Goal: Use online tool/utility: Utilize a website feature to perform a specific function

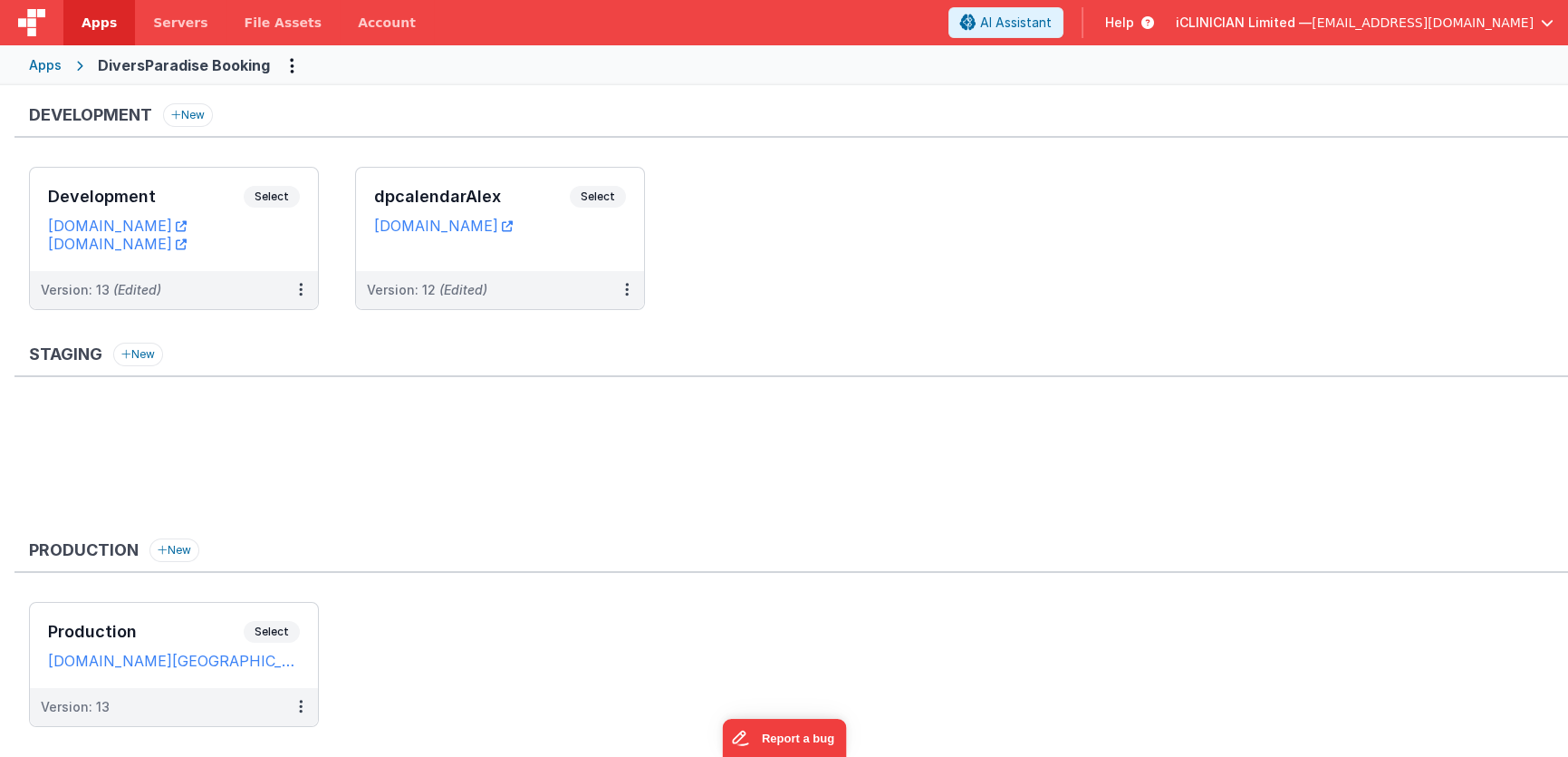
click at [38, 63] on div "Apps" at bounding box center [45, 65] width 32 height 19
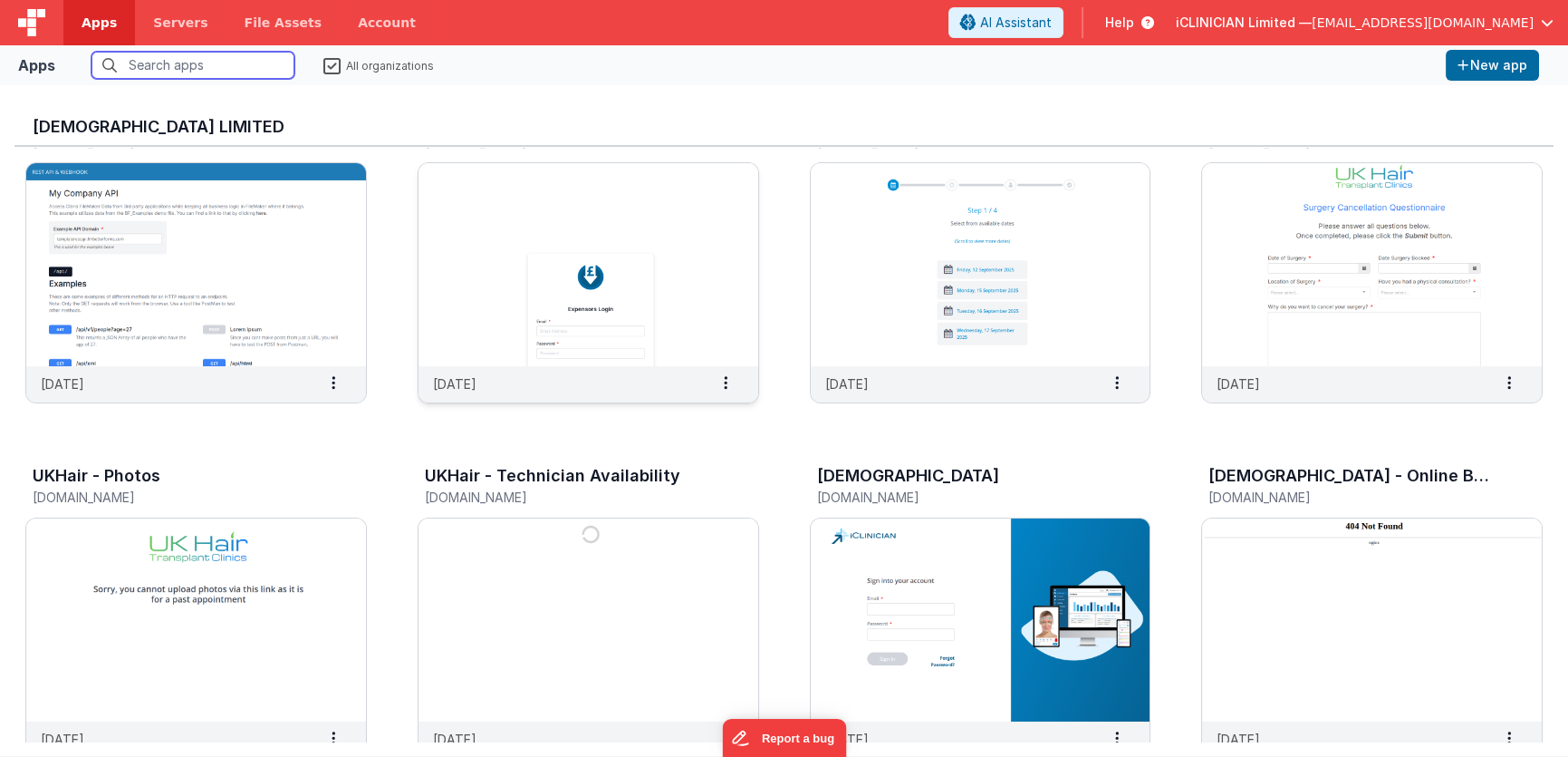
scroll to position [67, 0]
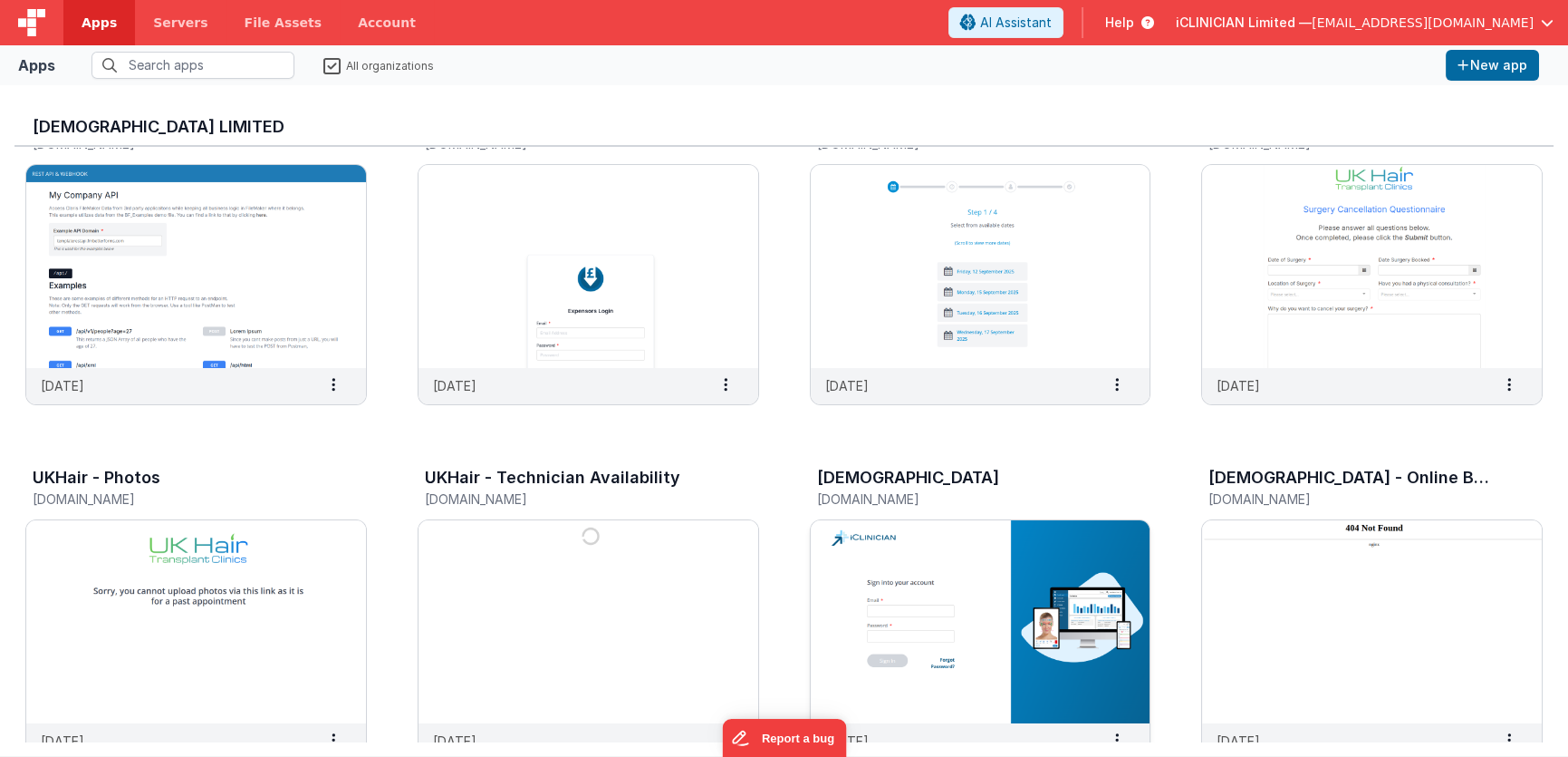
click at [977, 619] on img at bounding box center [980, 622] width 339 height 203
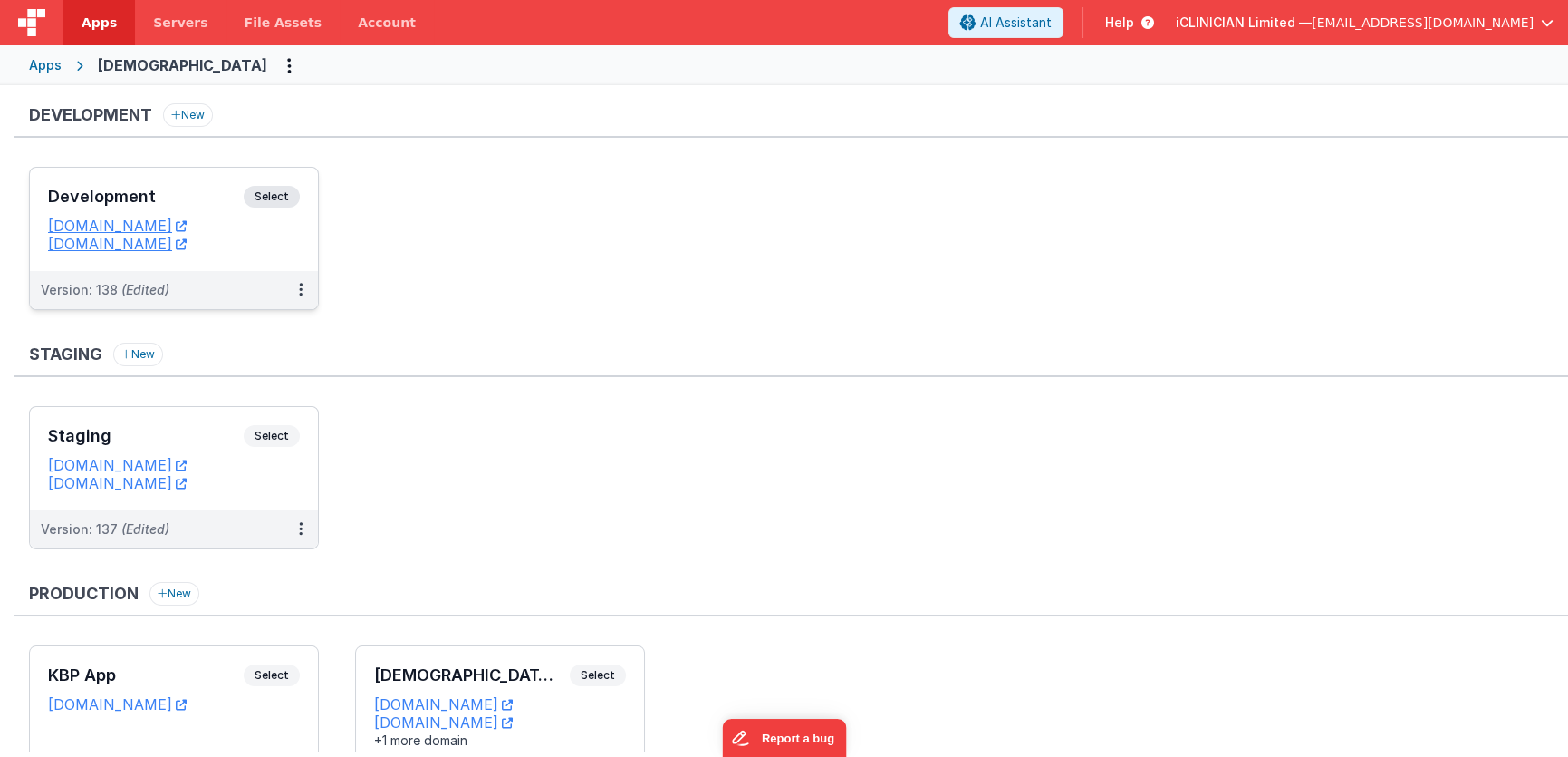
click at [214, 193] on h3 "Development" at bounding box center [146, 197] width 196 height 19
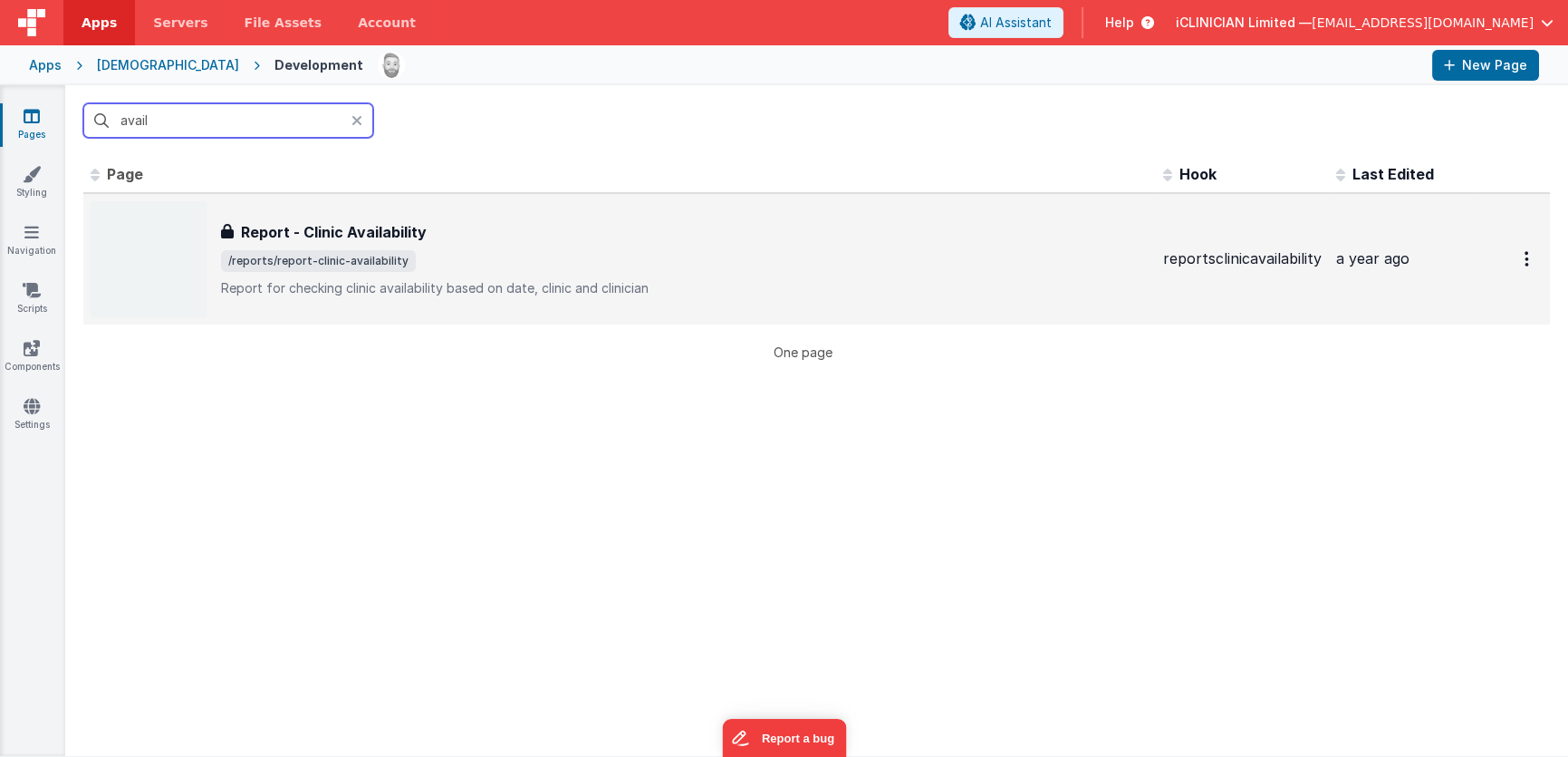
type input "avail"
click at [527, 288] on p "Report for checking clinic availability based on date, clinic and clinician" at bounding box center [684, 288] width 928 height 19
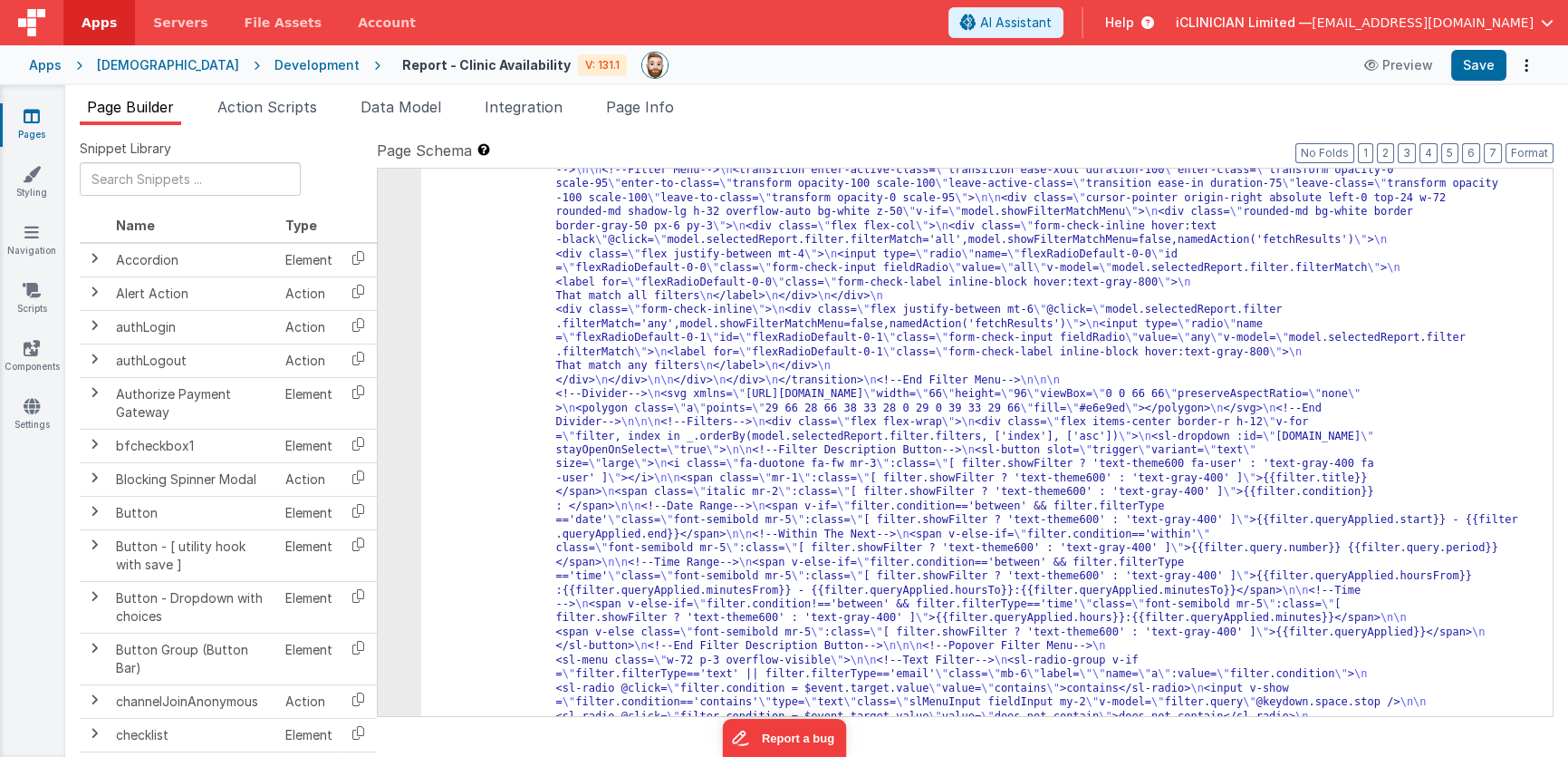
scroll to position [1221, 0]
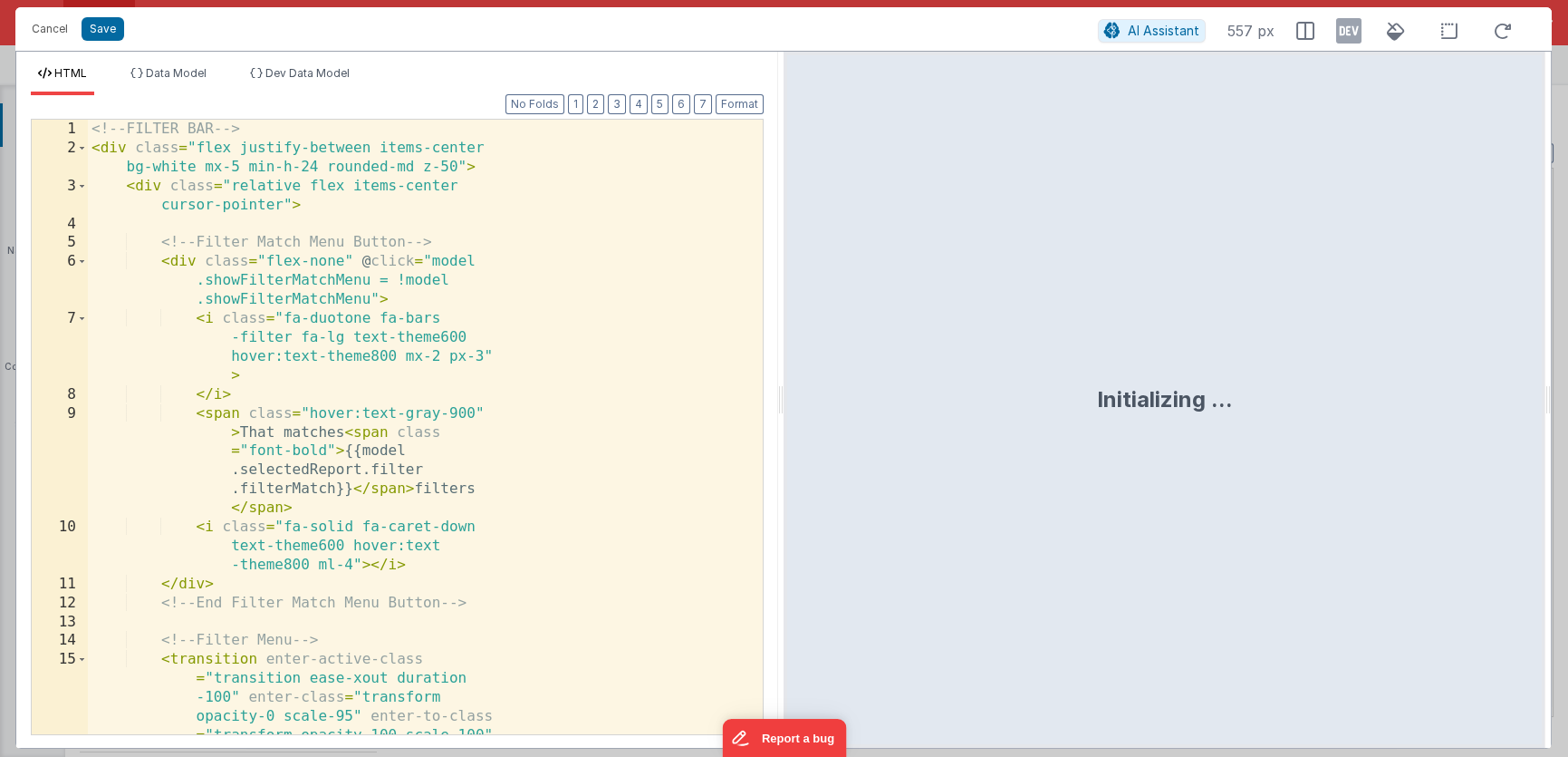
scroll to position [5181, 0]
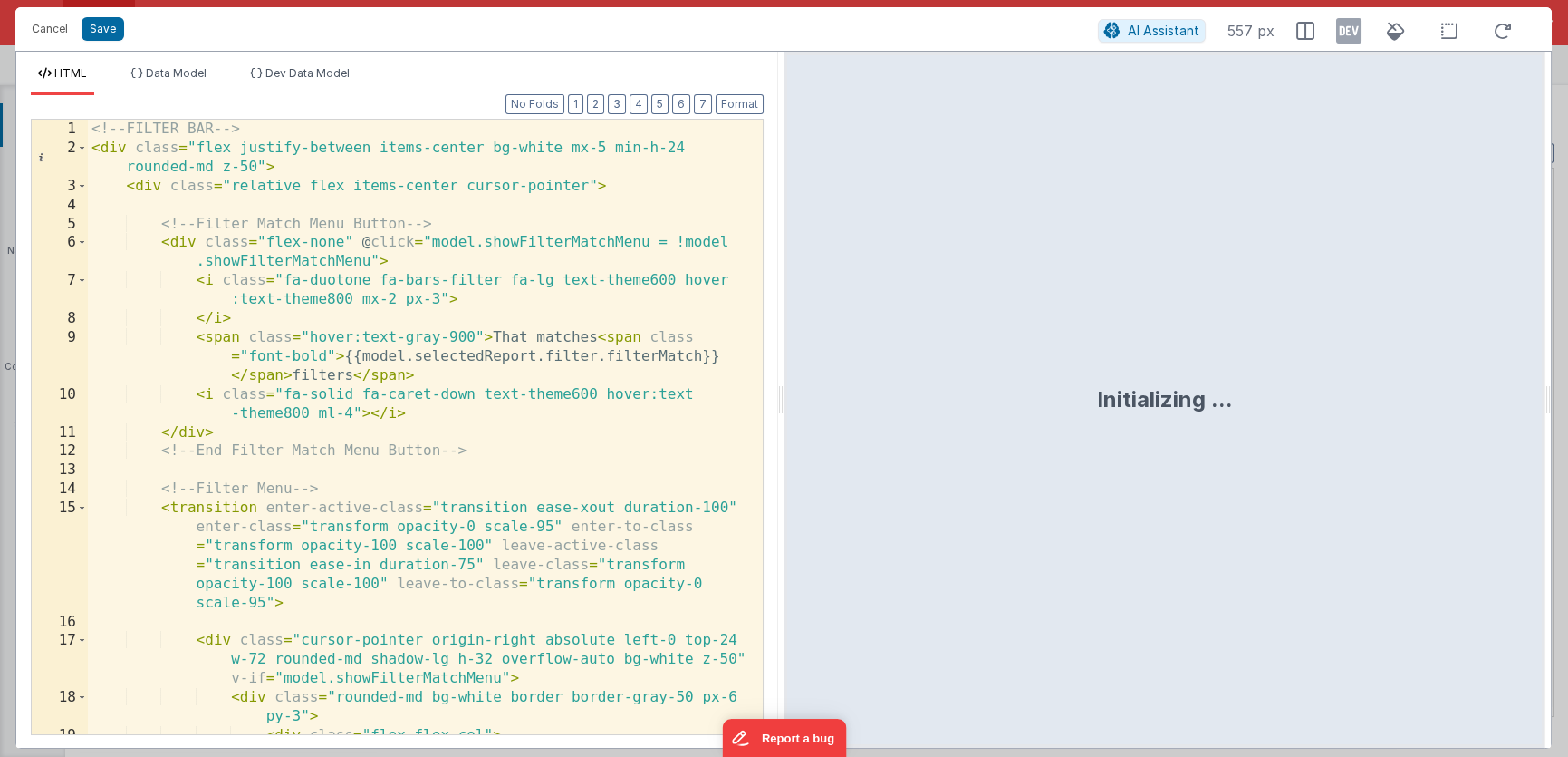
click at [602, 402] on div "<!-- FILTER BAR --> < div class = "flex justify-between items-center bg-white m…" at bounding box center [418, 474] width 662 height 710
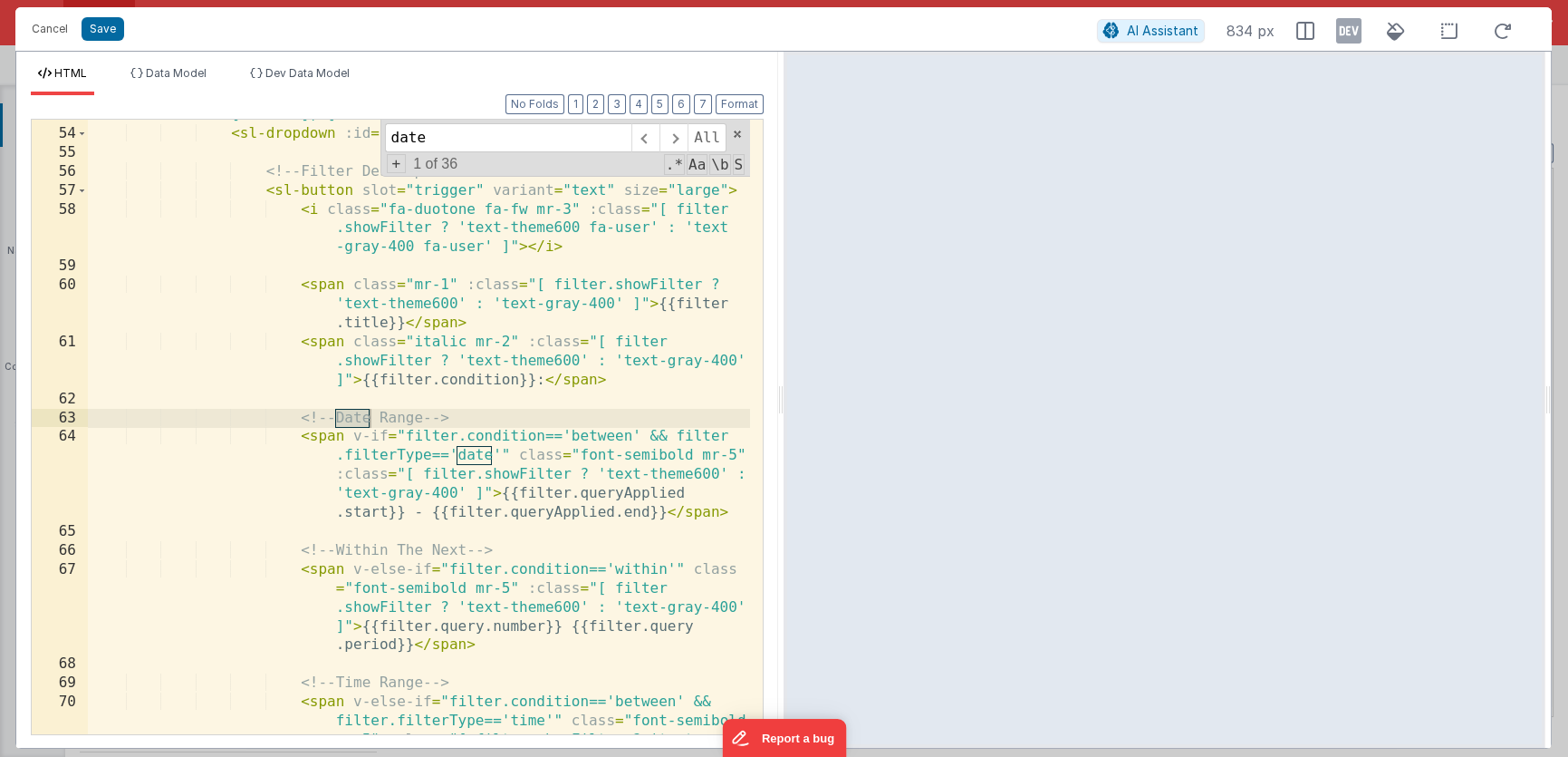
scroll to position [1681, 0]
type input "date"
click at [675, 138] on span at bounding box center [673, 138] width 28 height 29
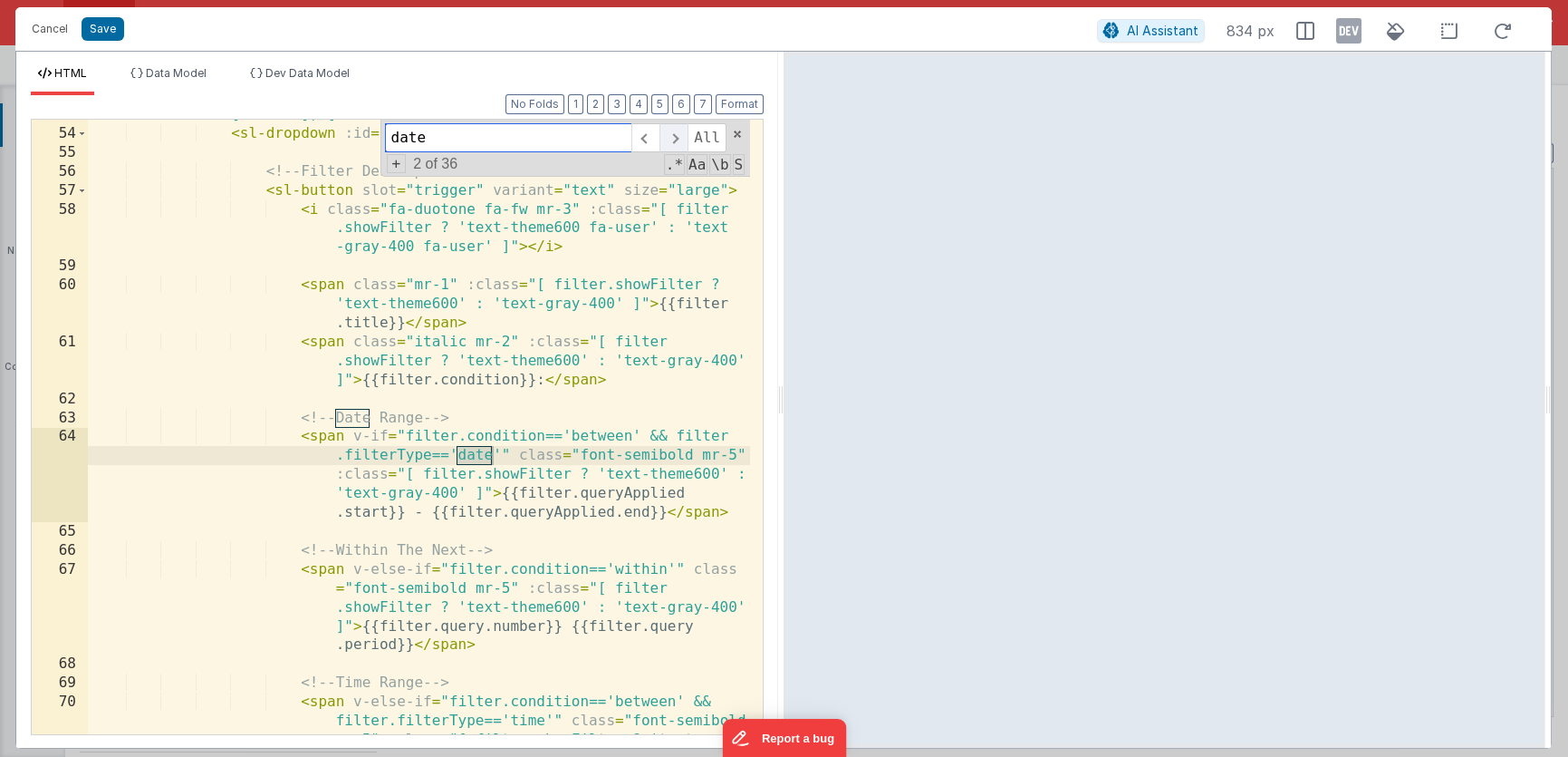
click at [675, 138] on span at bounding box center [673, 138] width 28 height 29
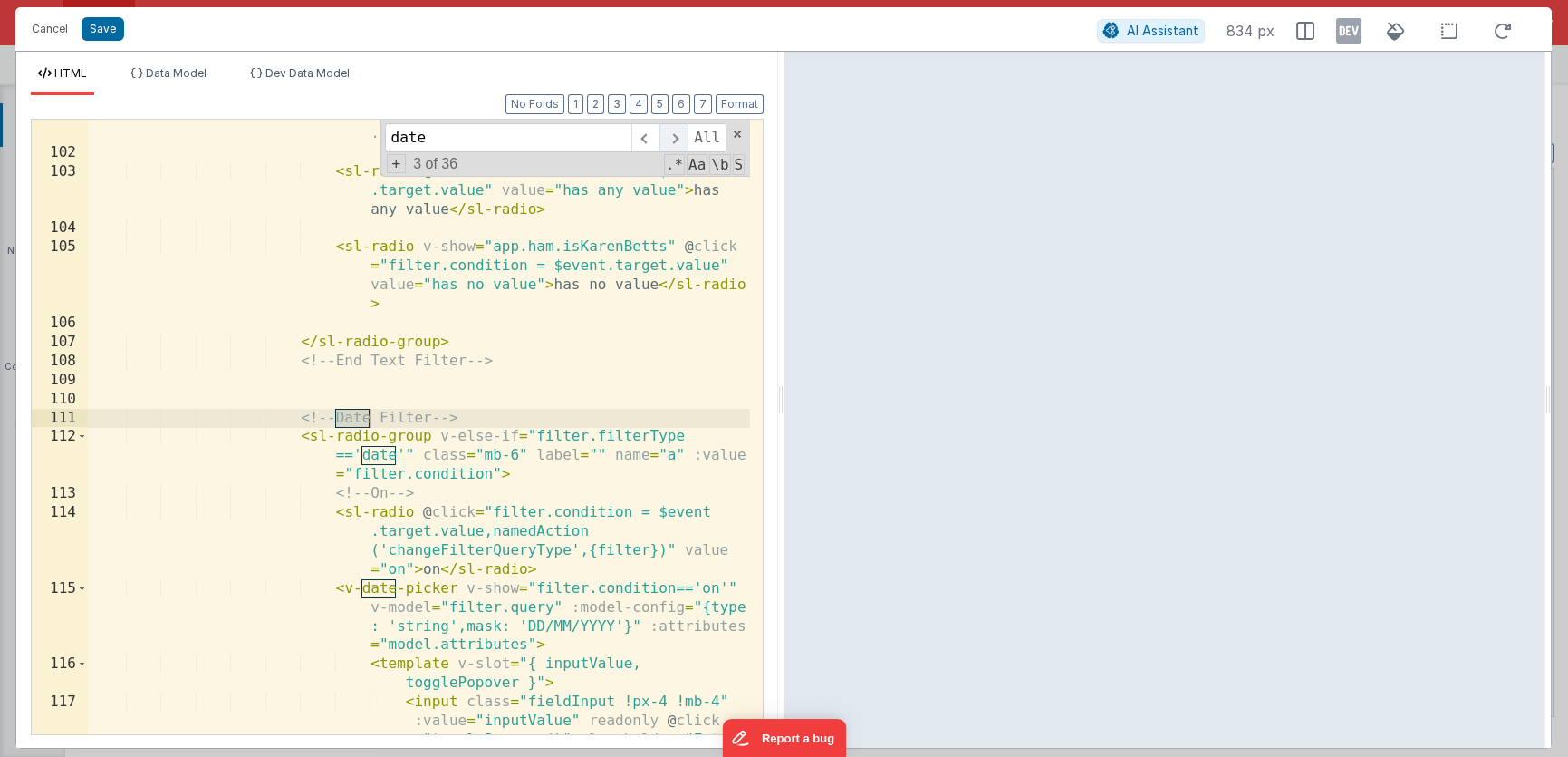
click at [675, 138] on span at bounding box center [673, 138] width 28 height 29
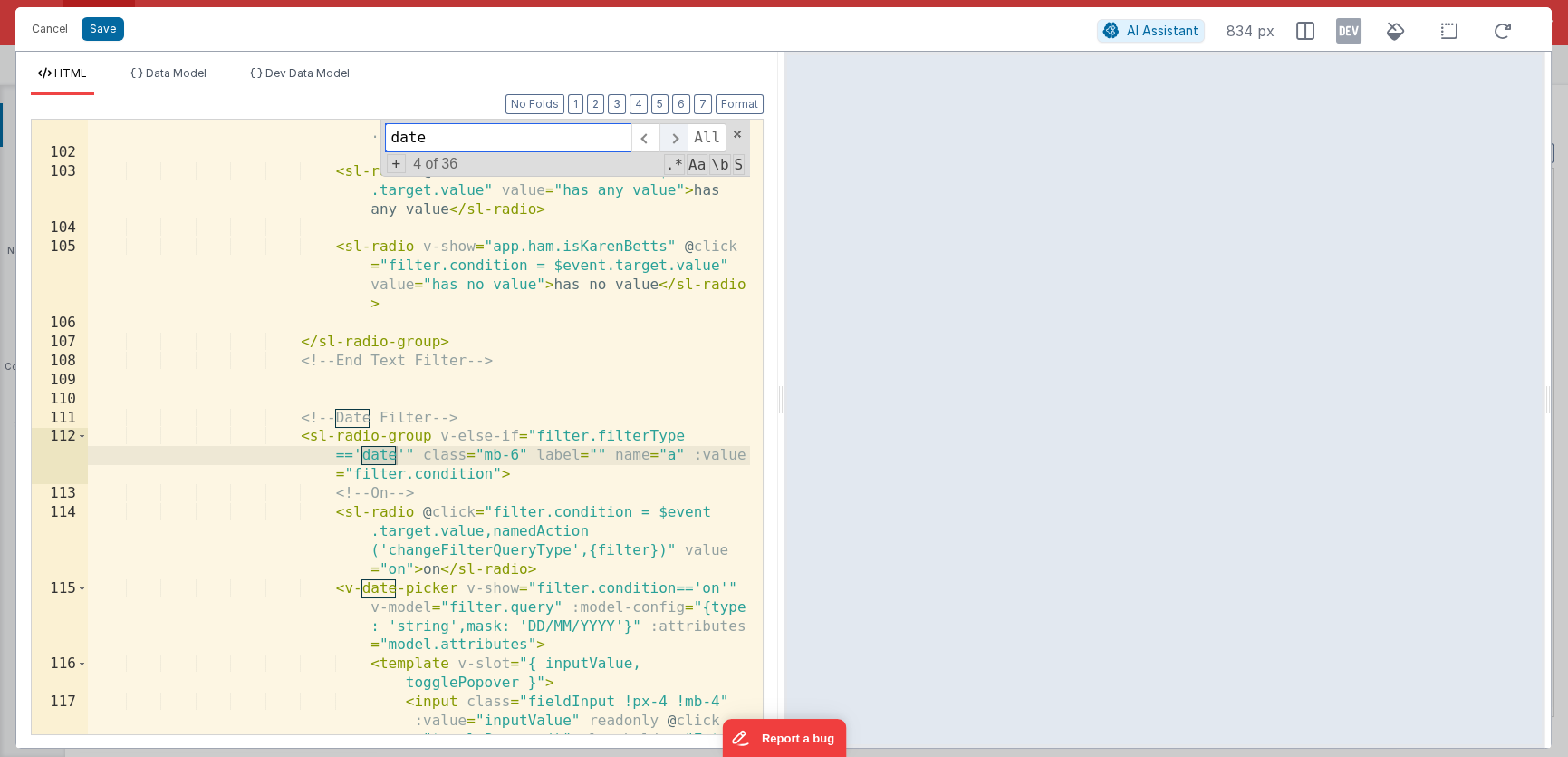
click at [675, 138] on span at bounding box center [673, 138] width 28 height 29
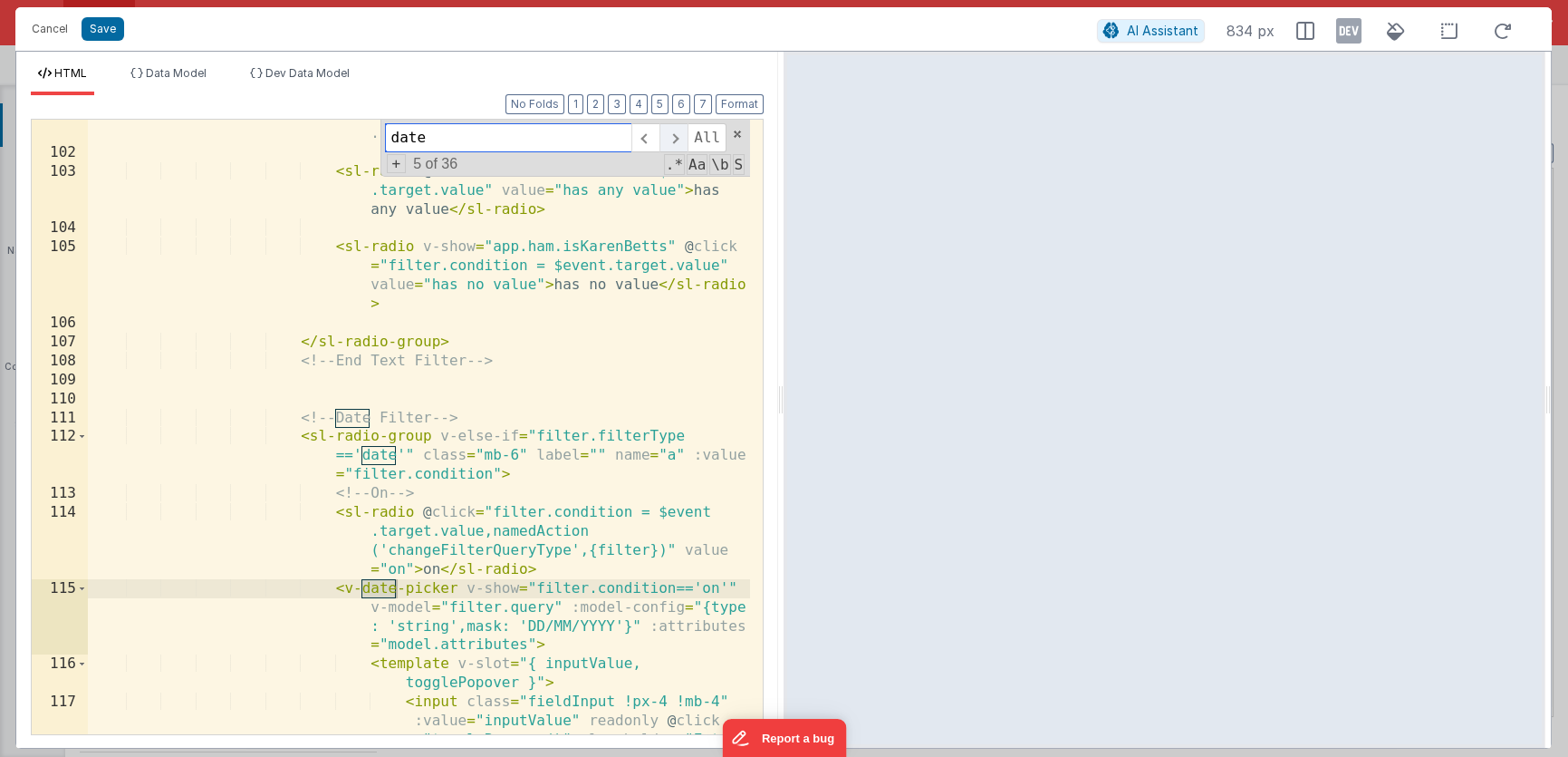
click at [675, 138] on span at bounding box center [673, 138] width 28 height 29
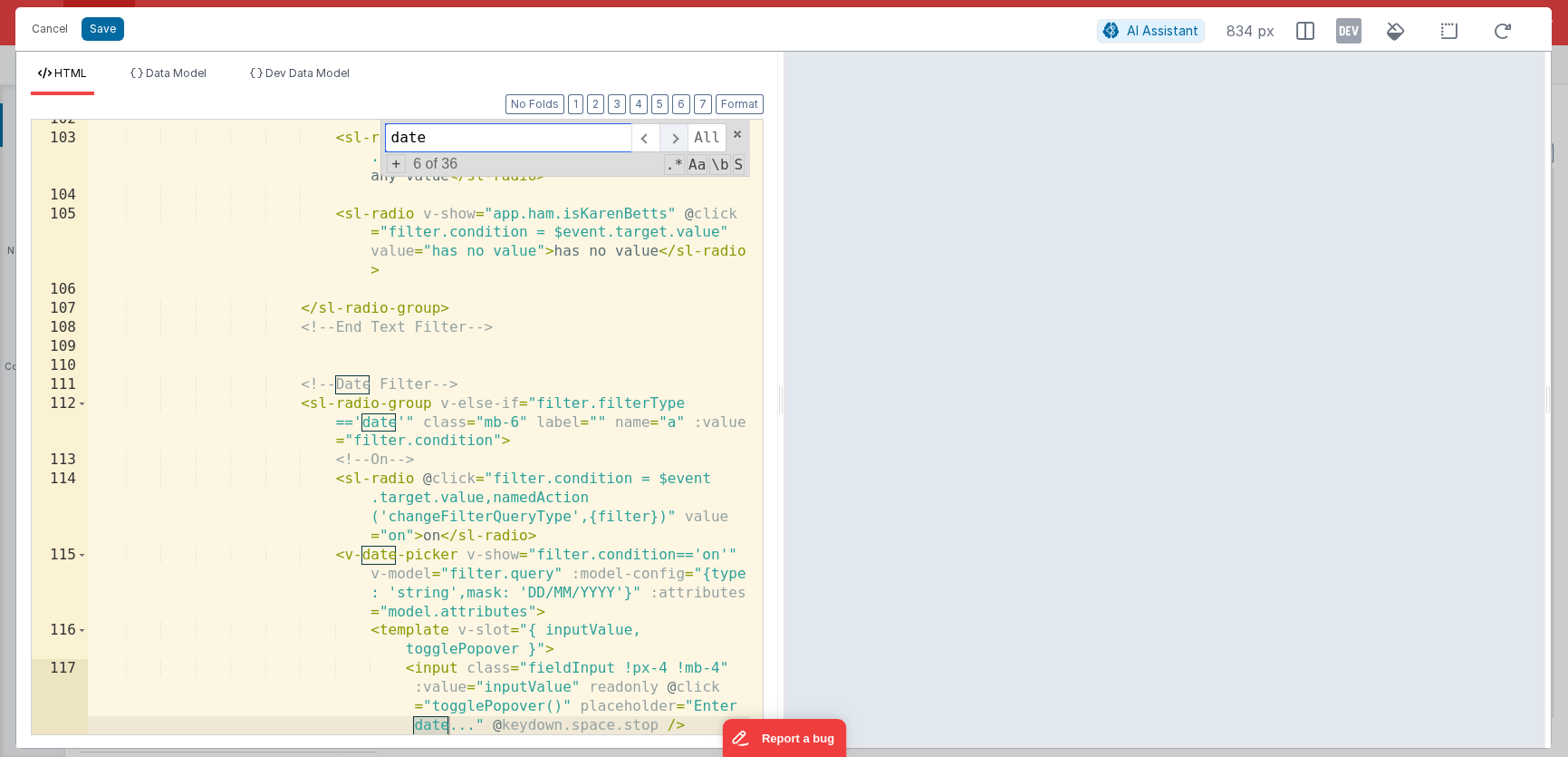
click at [675, 138] on span at bounding box center [673, 138] width 28 height 29
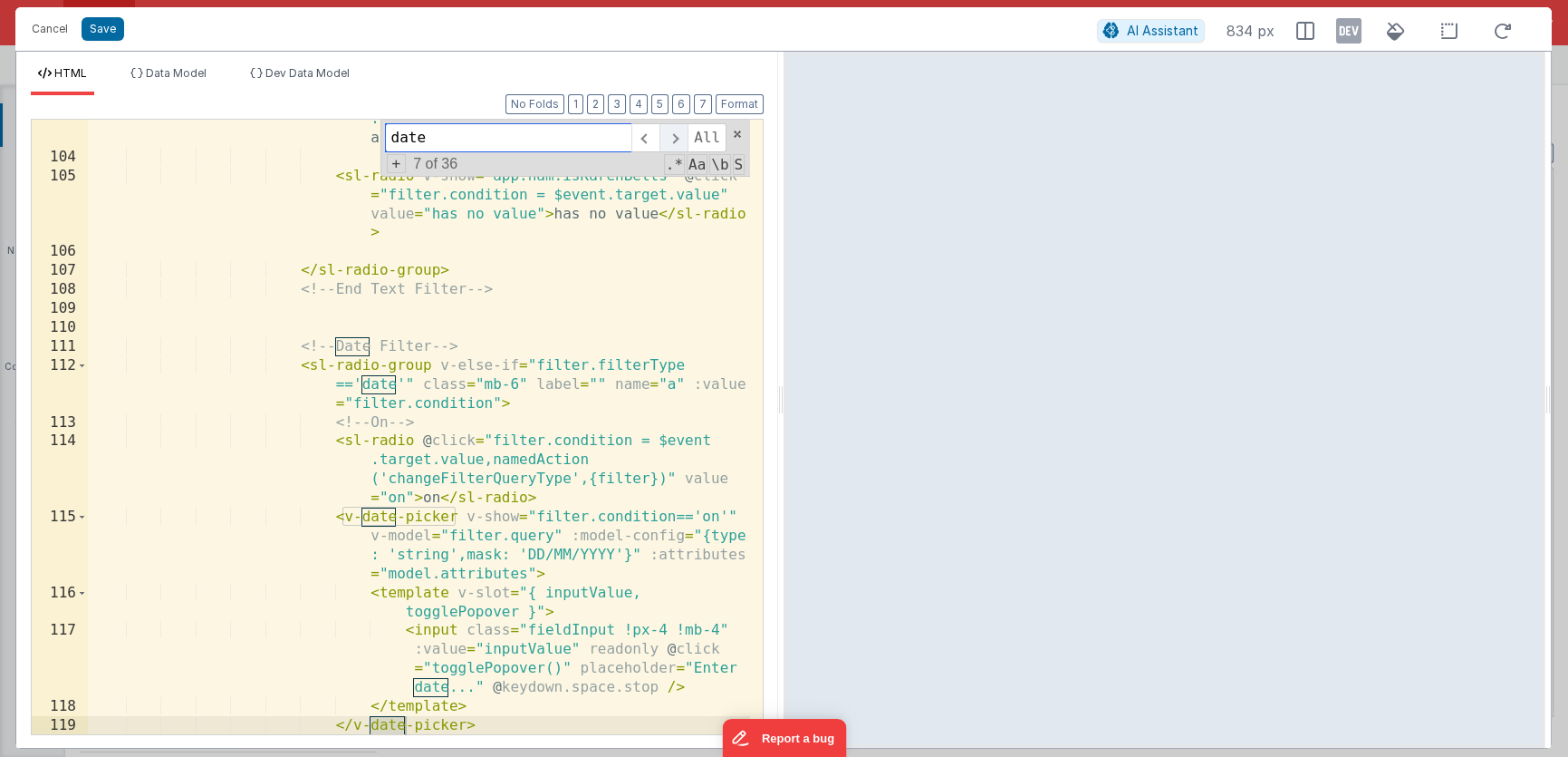
click at [675, 138] on span at bounding box center [673, 138] width 28 height 29
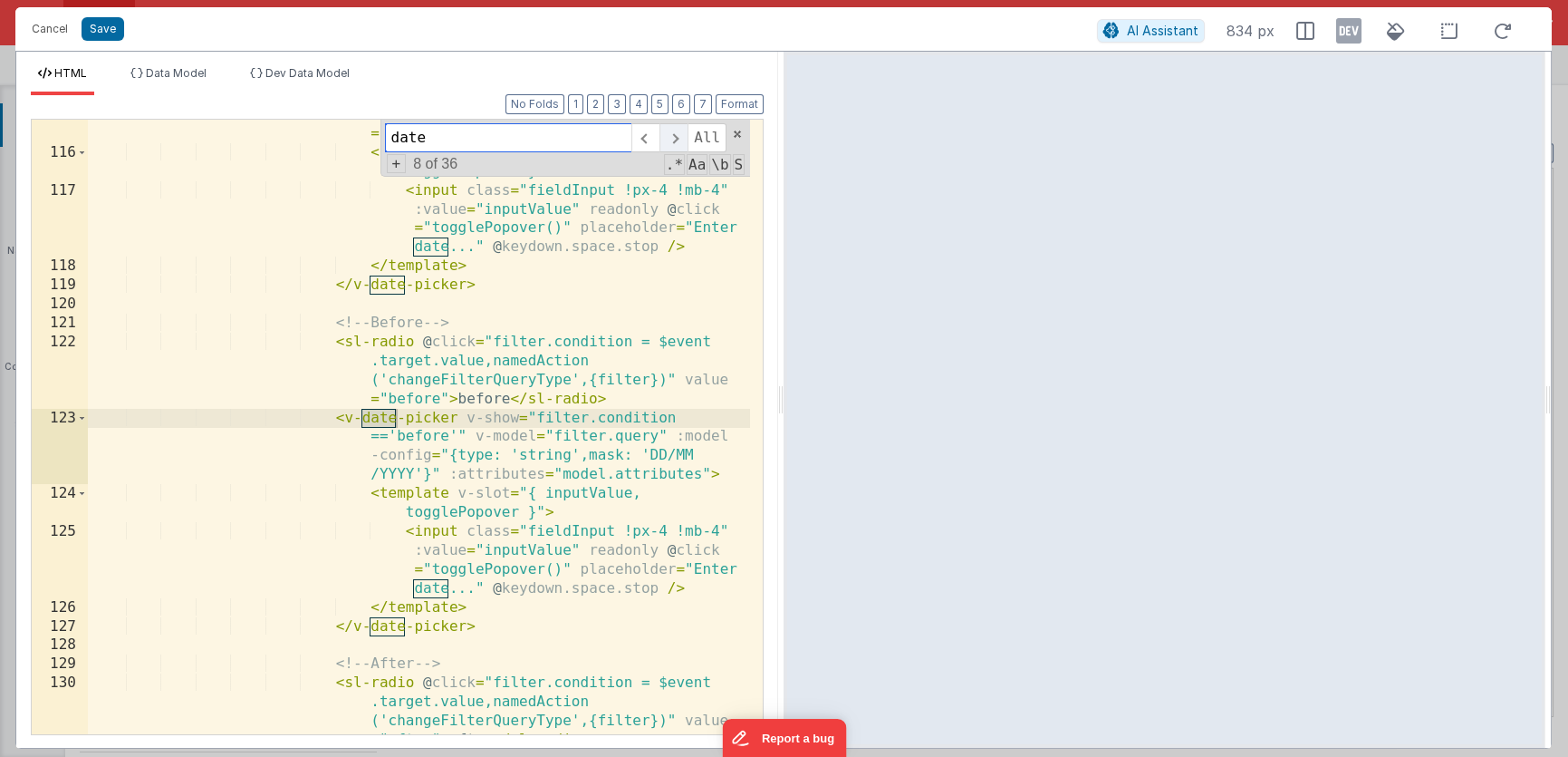
scroll to position [4202, 0]
click at [675, 138] on span at bounding box center [673, 138] width 28 height 29
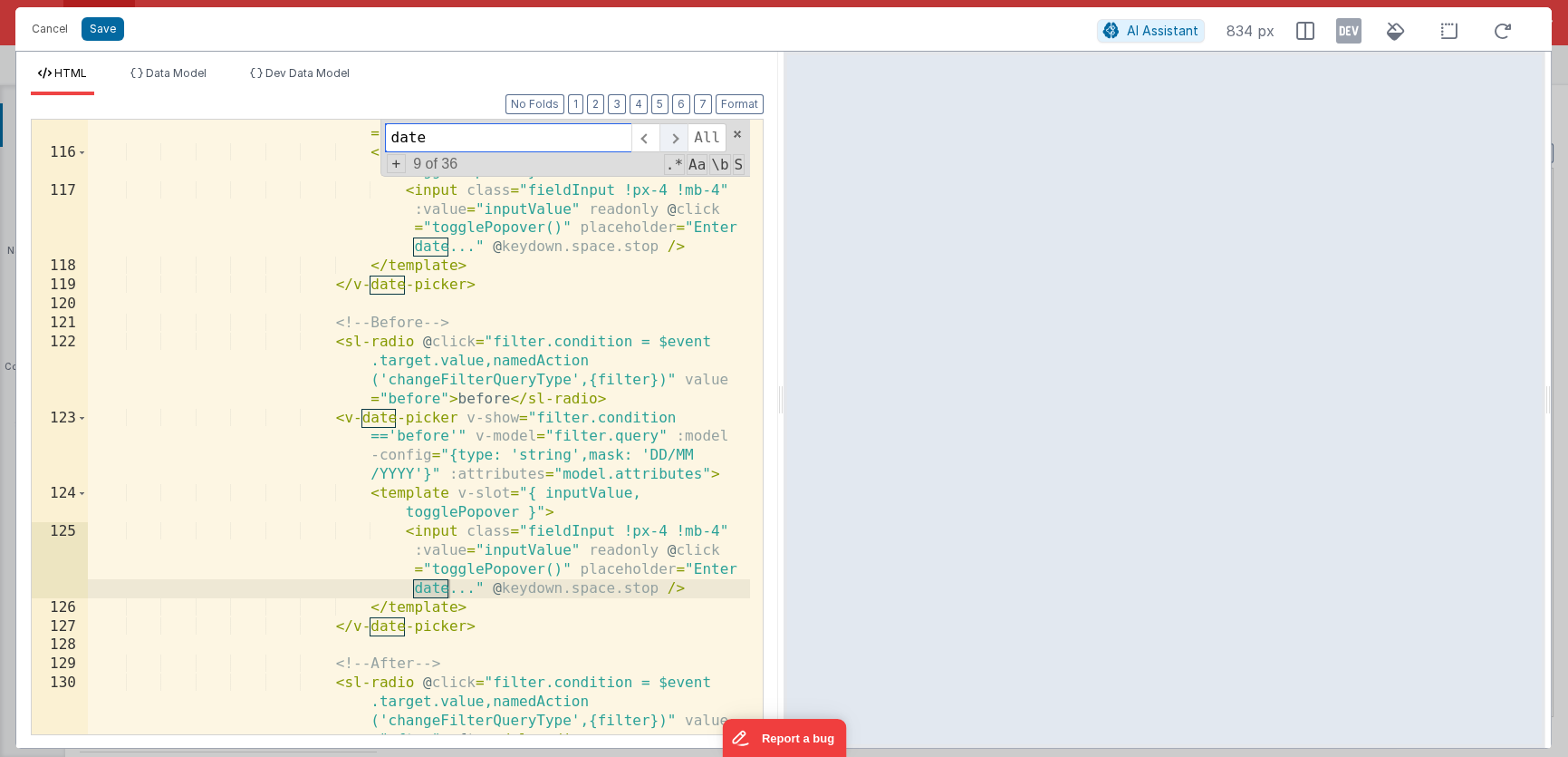
click at [675, 138] on span at bounding box center [673, 138] width 28 height 29
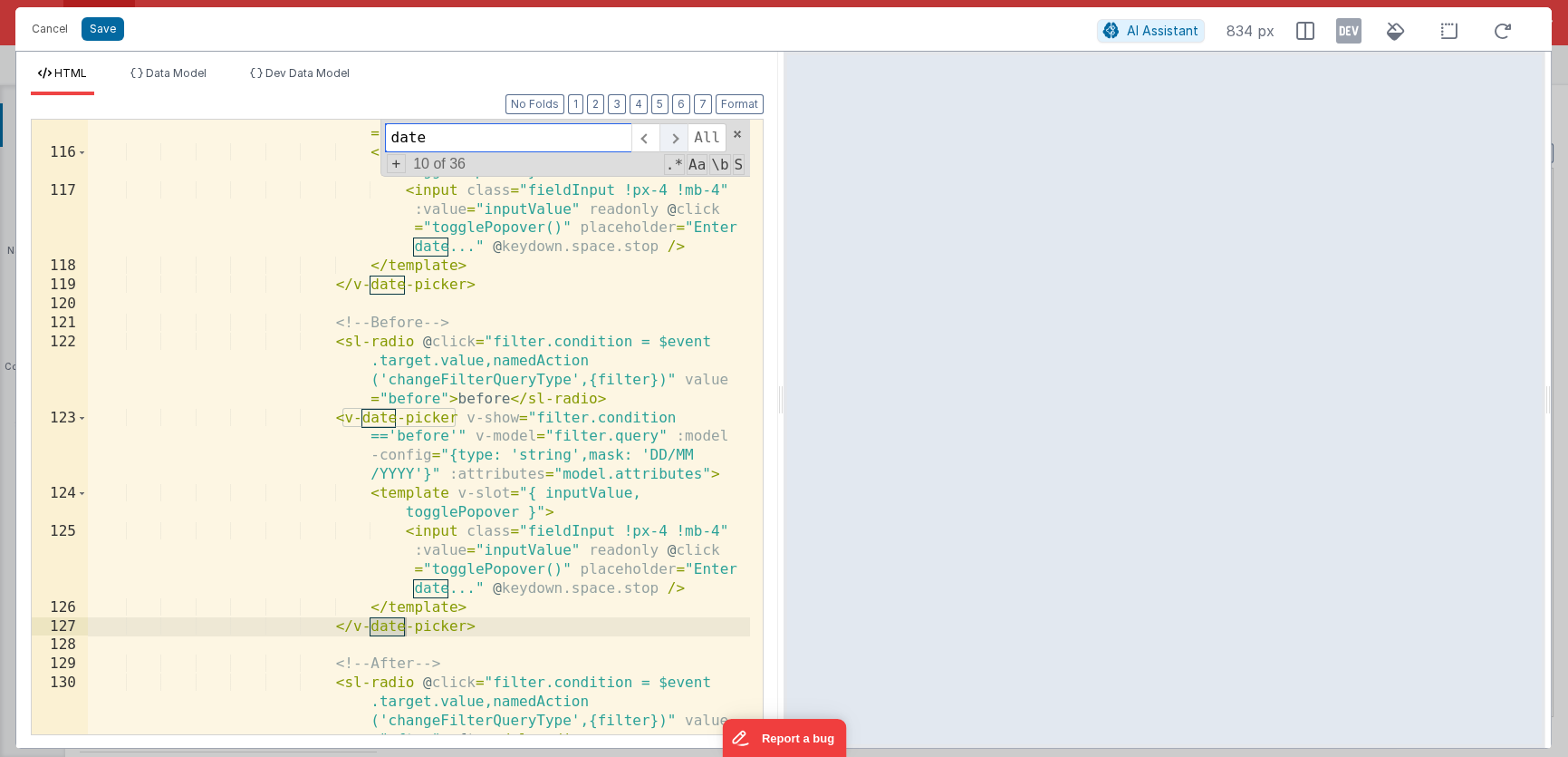
click at [675, 138] on span at bounding box center [673, 138] width 28 height 29
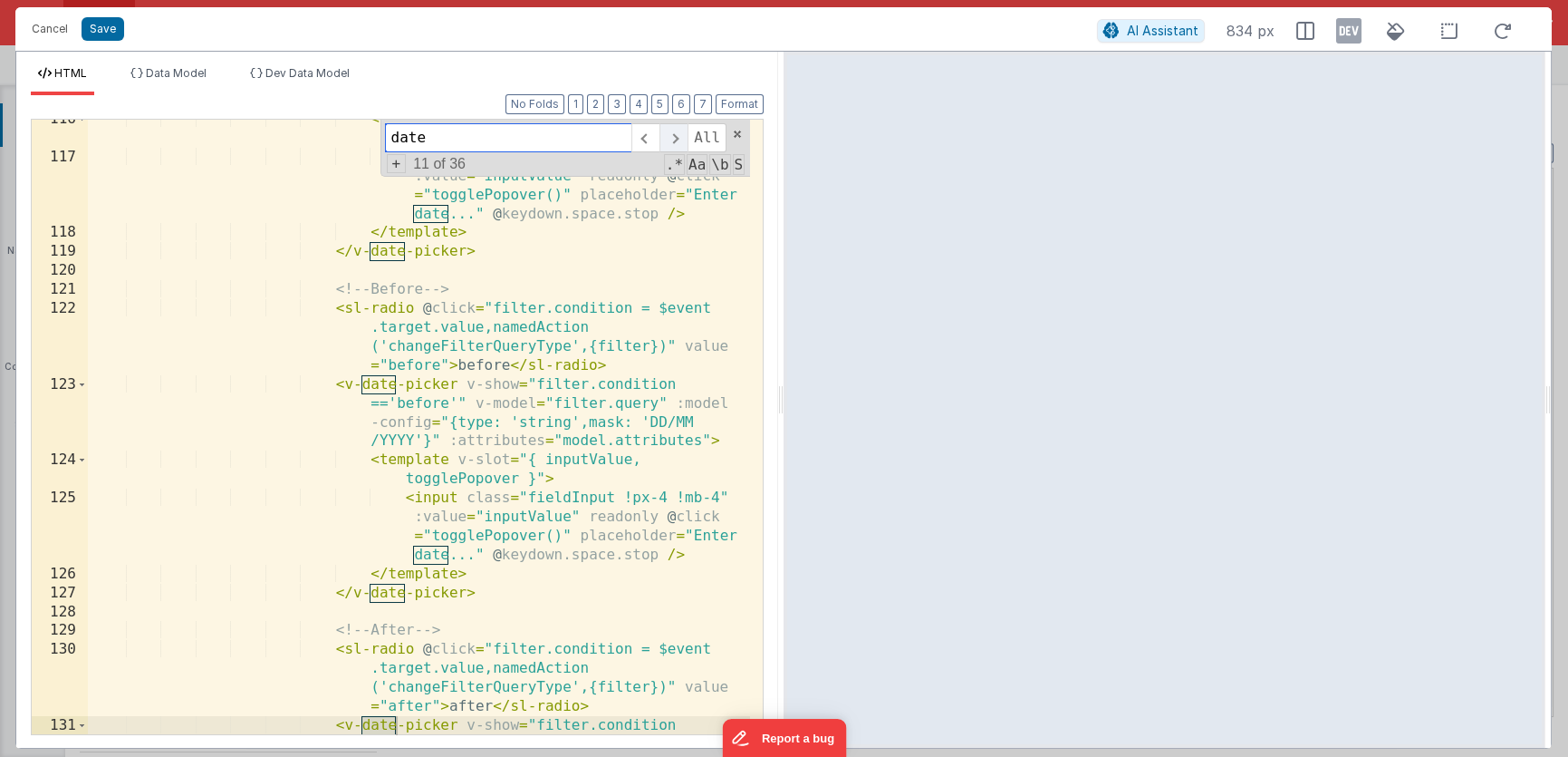
click at [675, 138] on span at bounding box center [673, 138] width 28 height 29
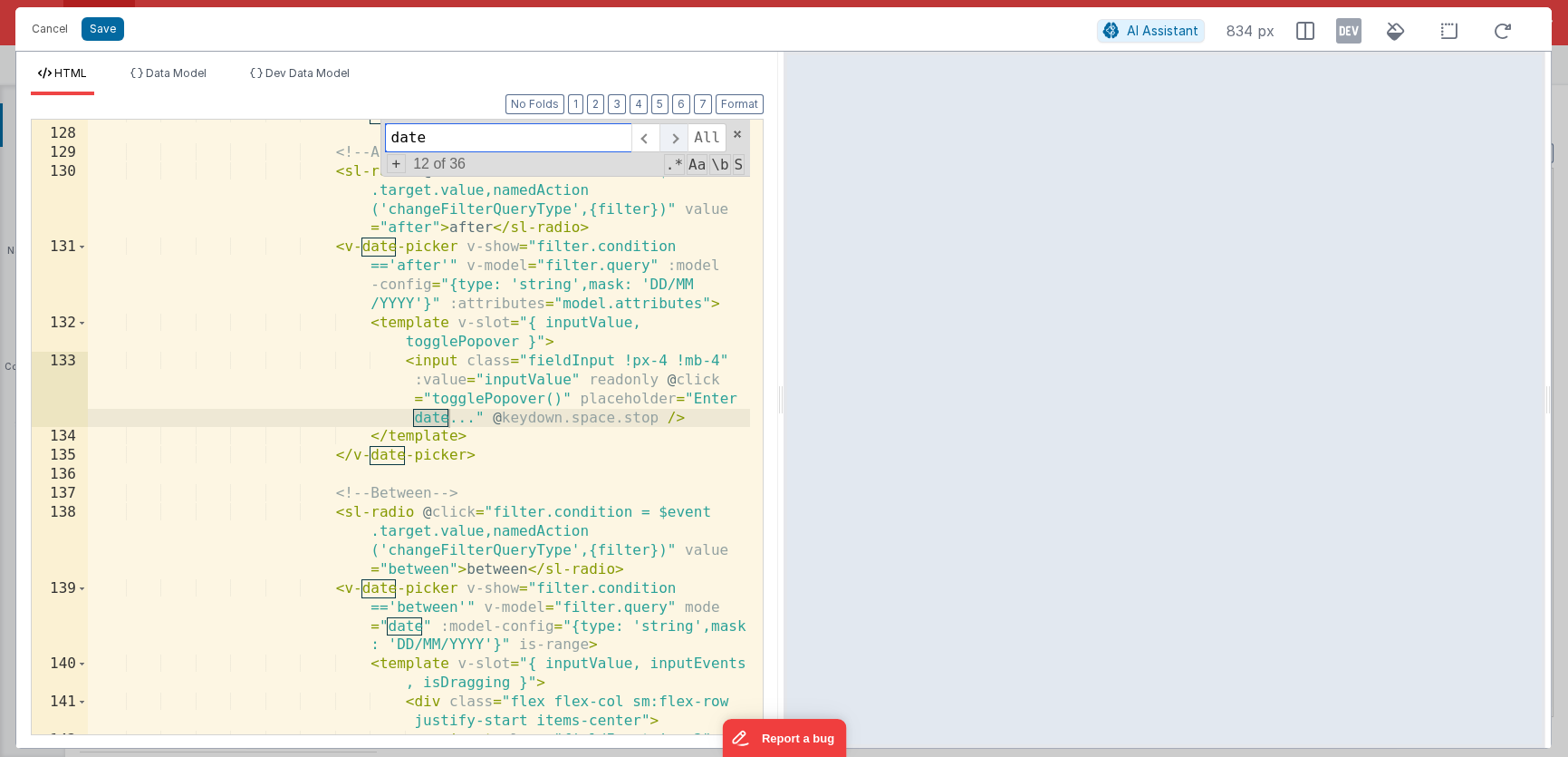
click at [675, 138] on span at bounding box center [673, 138] width 28 height 29
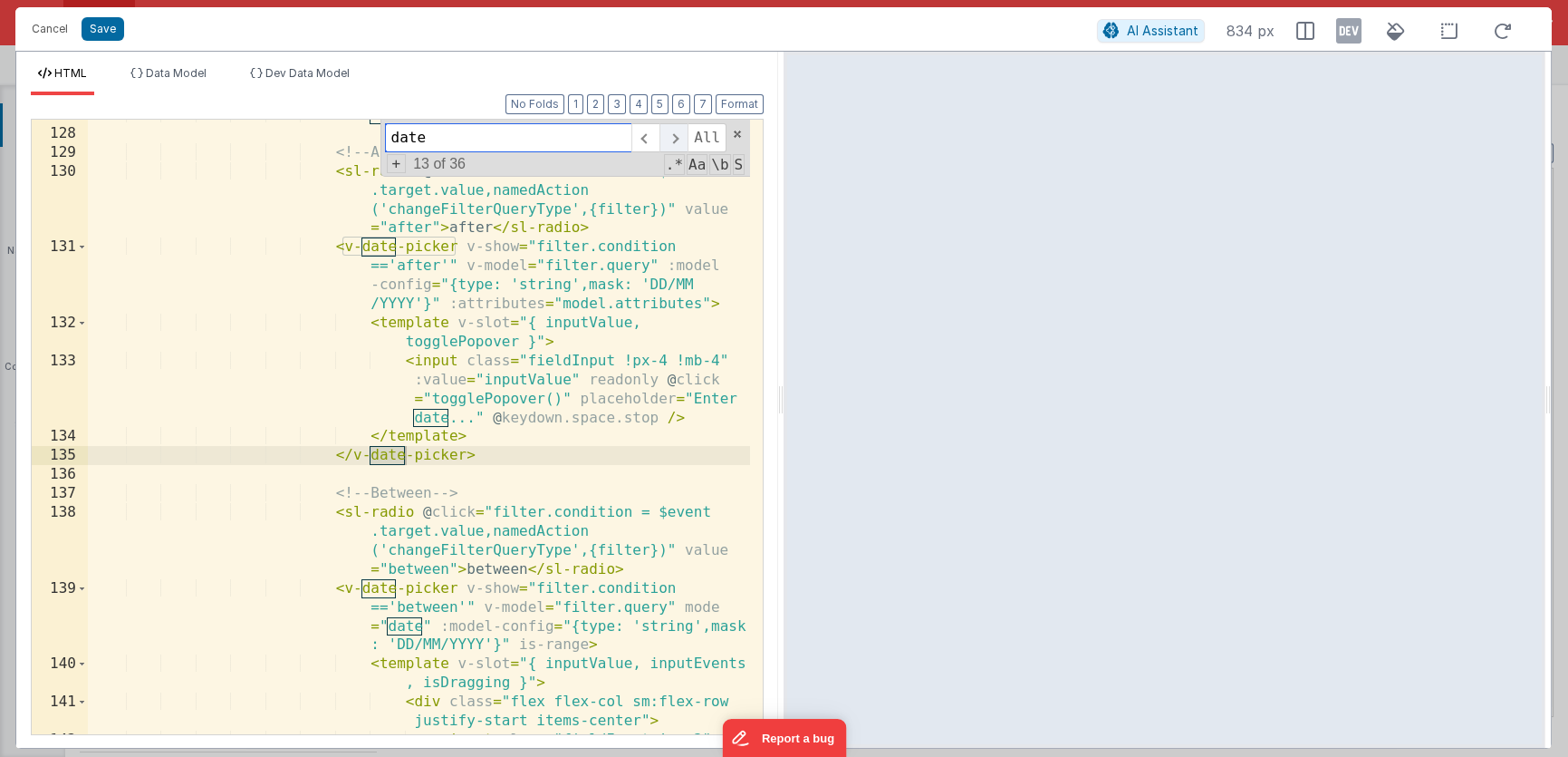
click at [675, 138] on span at bounding box center [673, 138] width 28 height 29
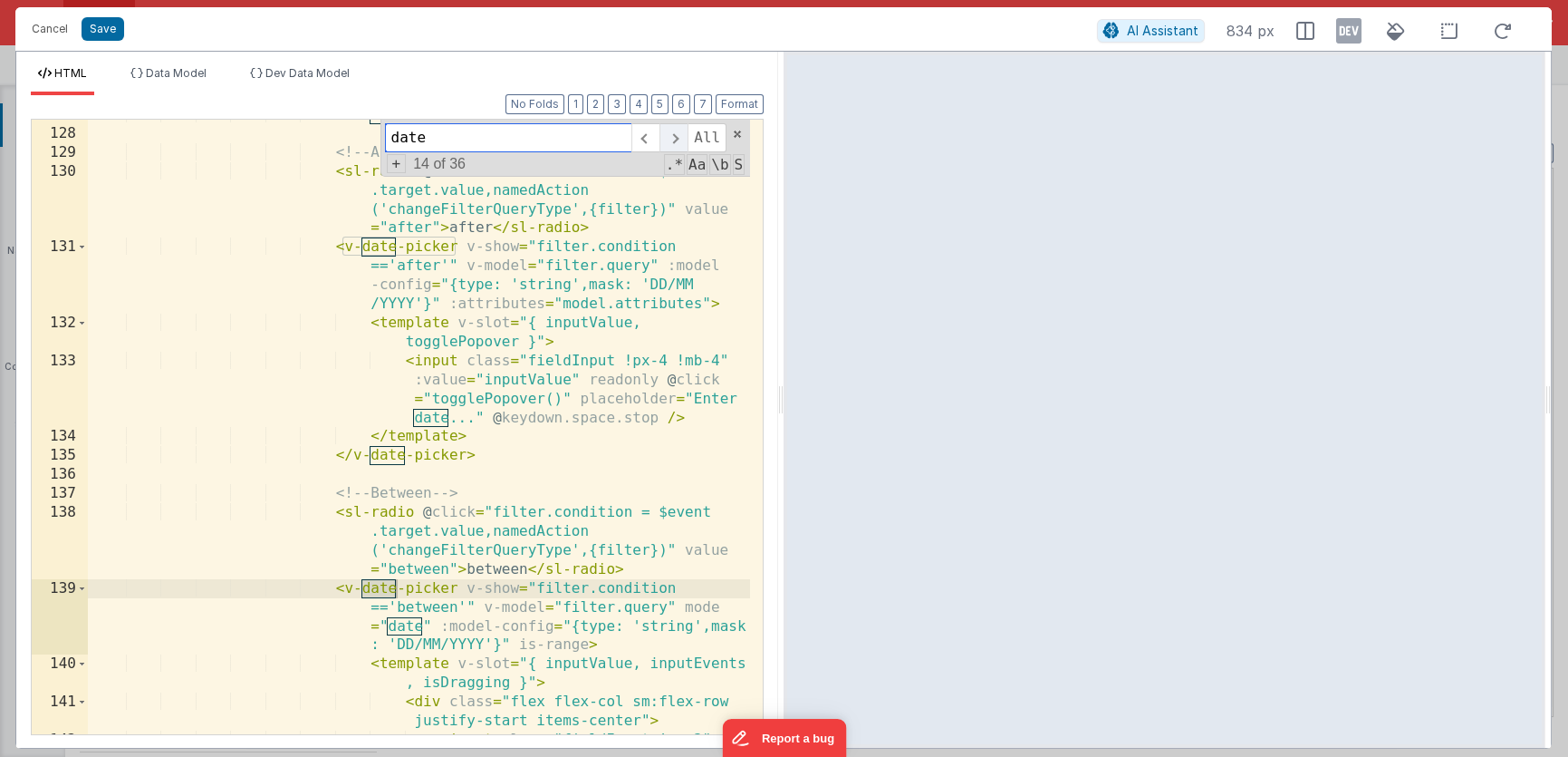
click at [675, 138] on span at bounding box center [673, 138] width 28 height 29
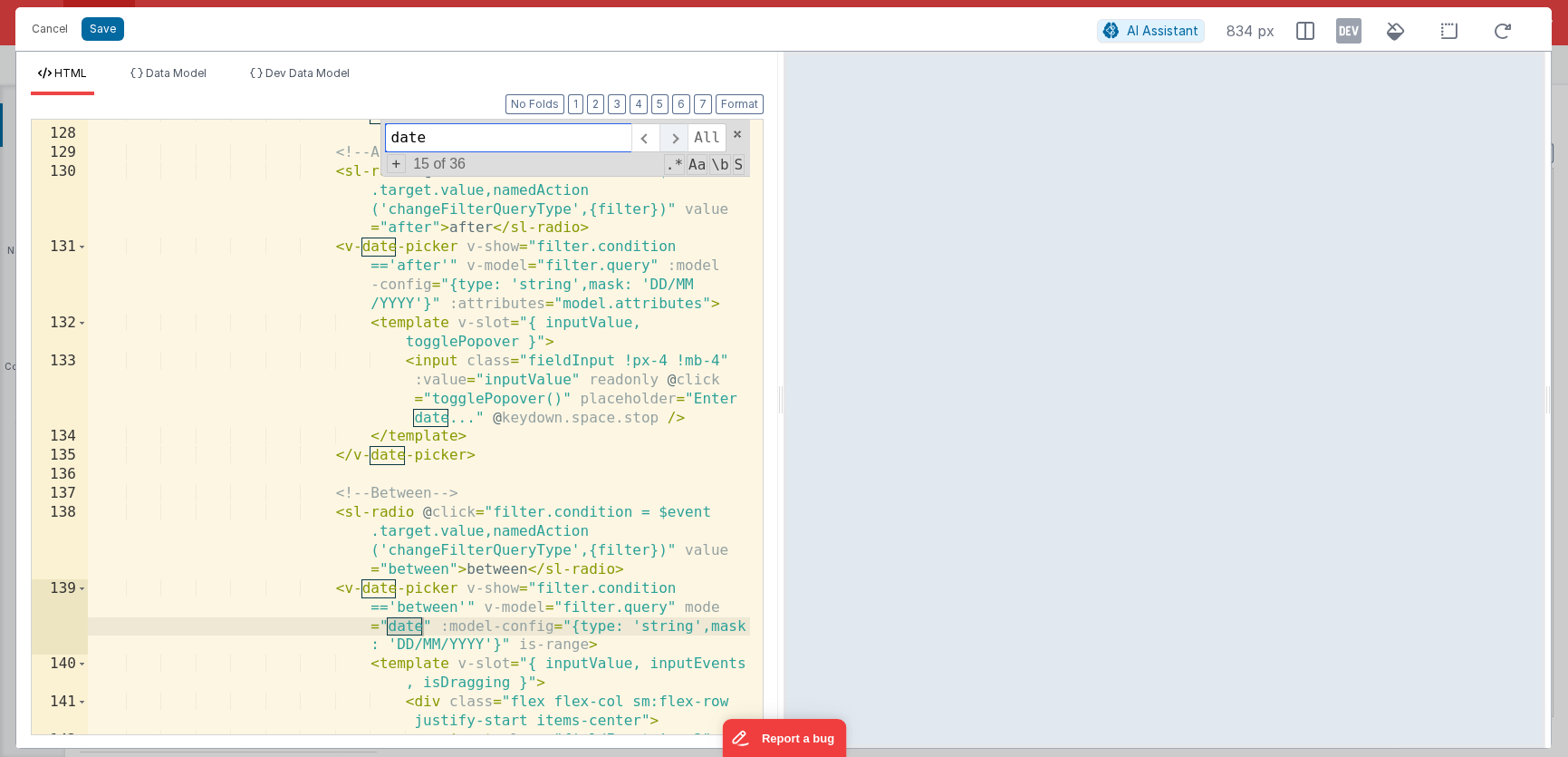
click at [675, 138] on span at bounding box center [673, 138] width 28 height 29
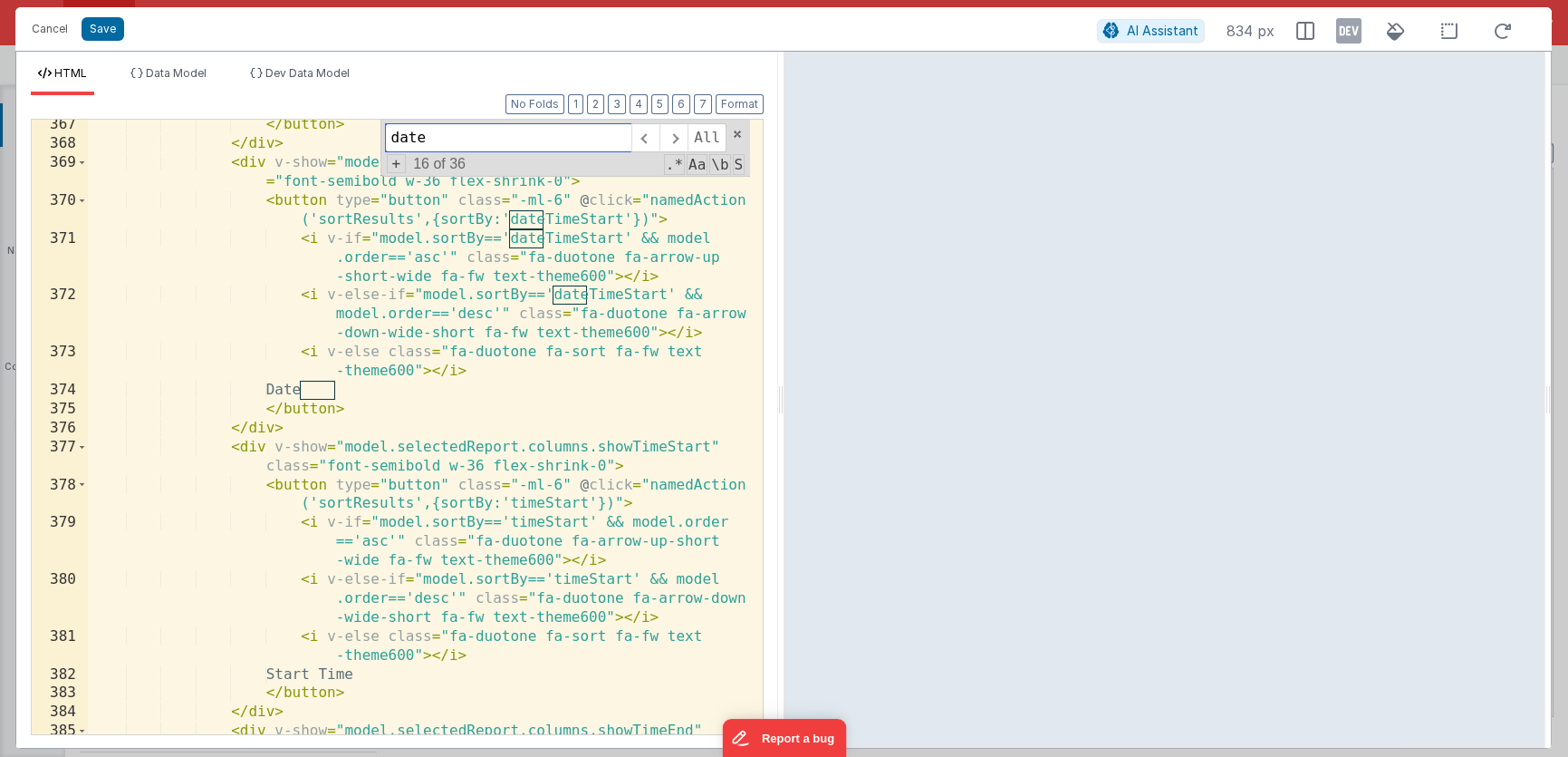
scroll to position [15242, 0]
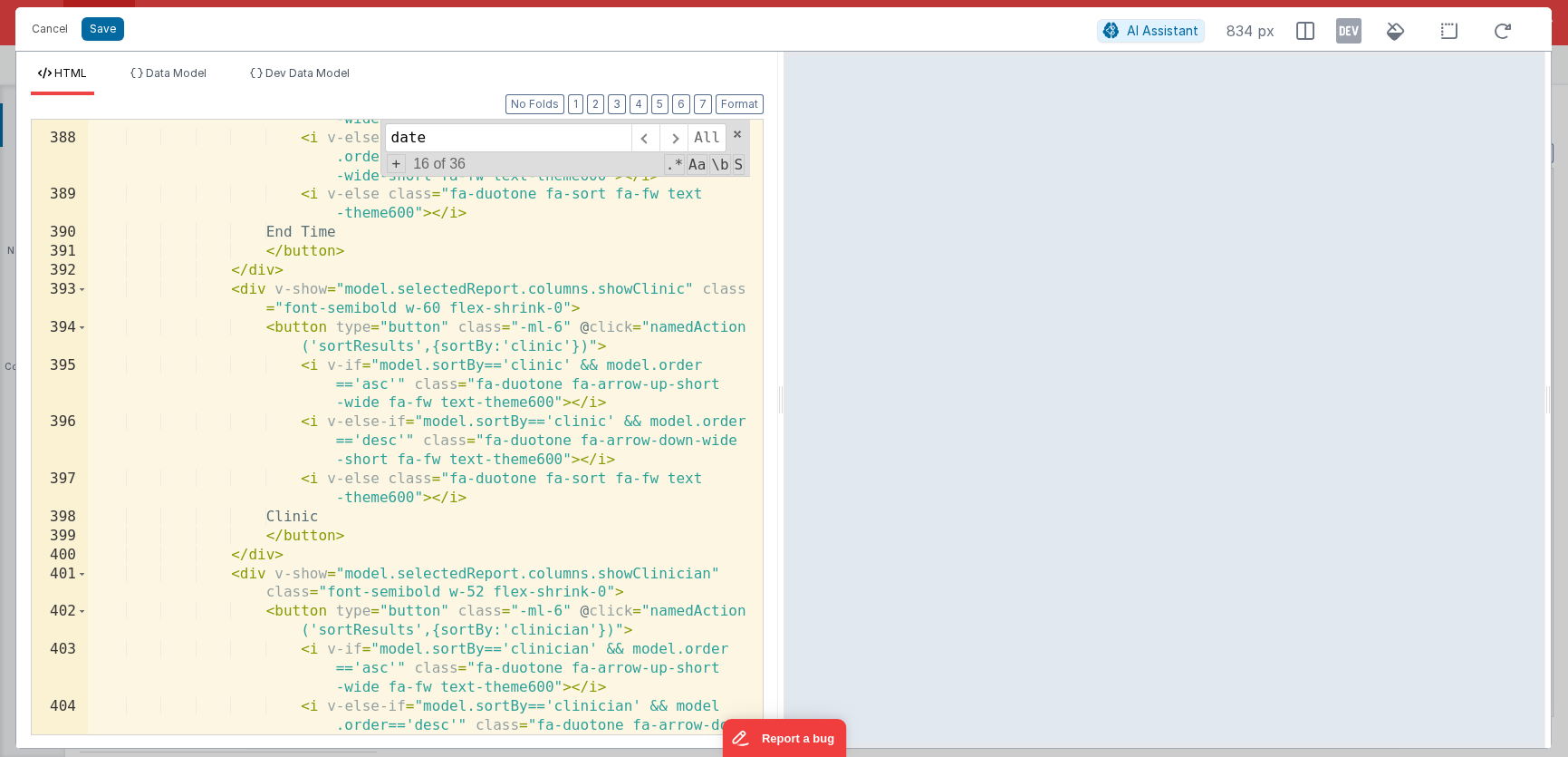
click at [534, 531] on div "< i v-if = "model.sortBy=='timeEnd' && model.order =='asc'" class = "fa-duotone…" at bounding box center [418, 435] width 662 height 729
click at [673, 144] on span at bounding box center [673, 138] width 28 height 29
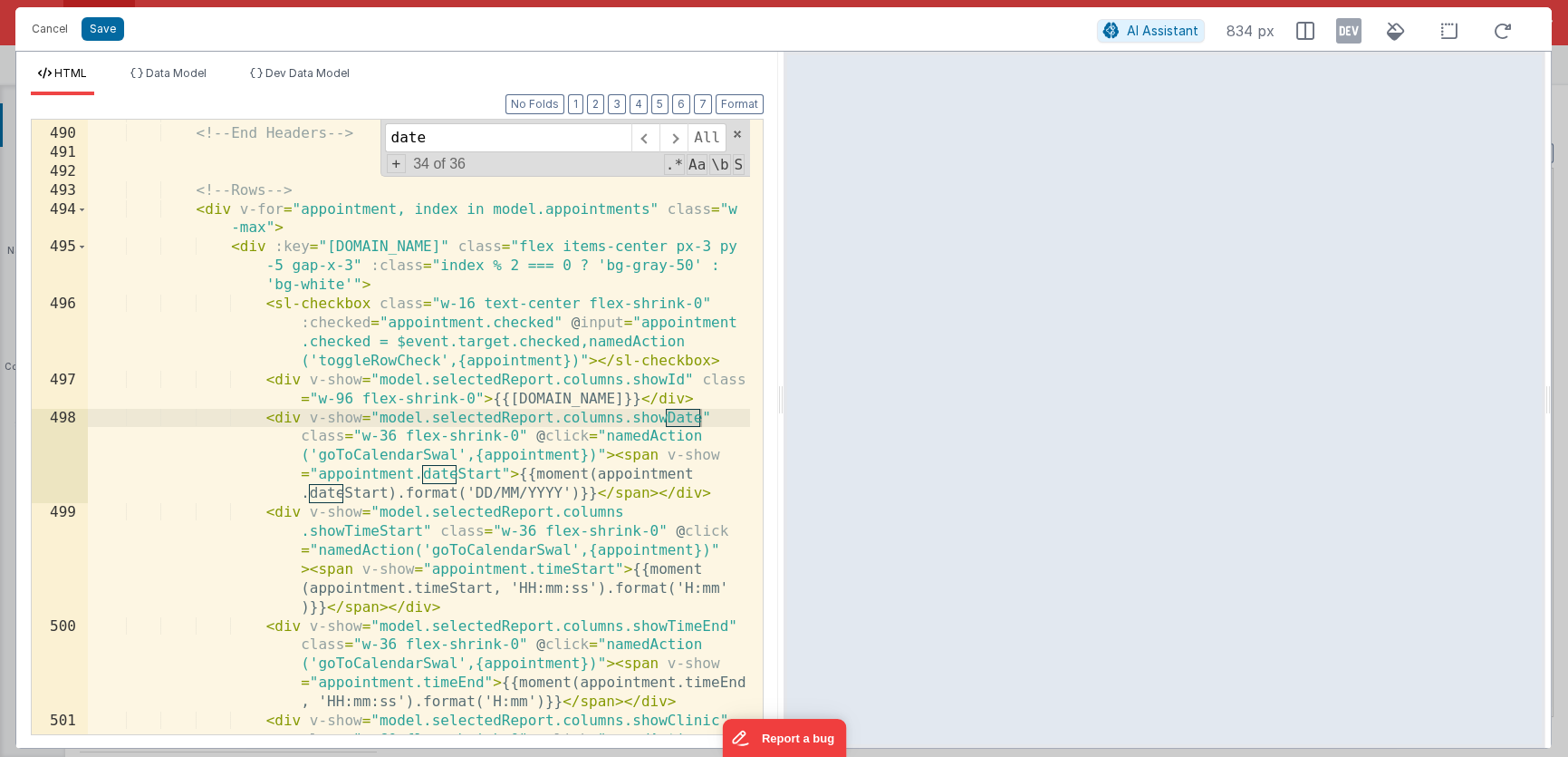
click at [387, 493] on div "</ div > <!-- End Headers --> <!-- Rows --> < div v-for = "appointment, index i…" at bounding box center [418, 460] width 662 height 710
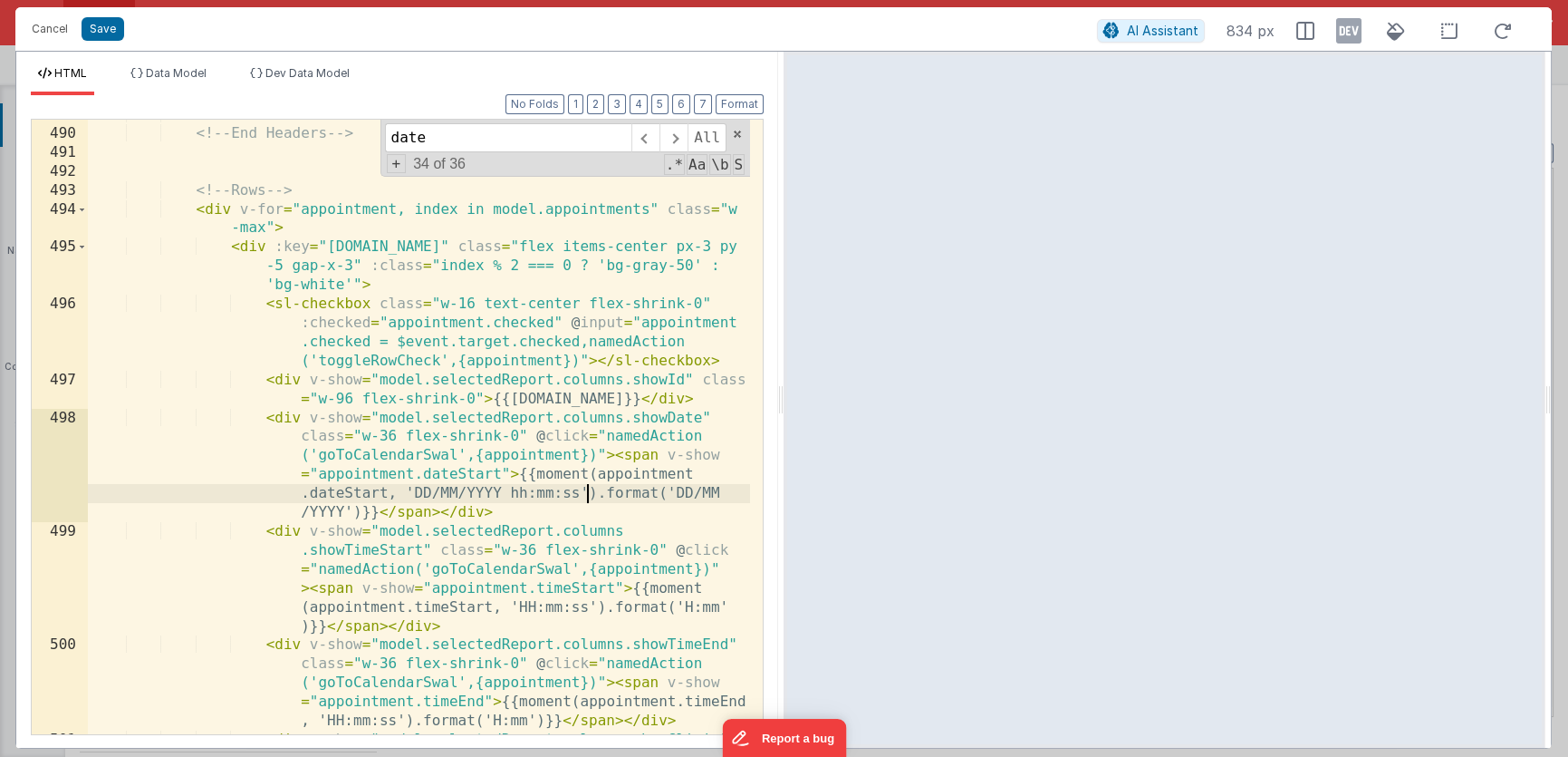
click at [578, 488] on div "</ div > <!-- End Headers --> <!-- Rows --> < div v-for = "appointment, index i…" at bounding box center [418, 460] width 662 height 710
click at [500, 493] on div "</ div > <!-- End Headers --> <!-- Rows --> < div v-for = "appointment, index i…" at bounding box center [418, 460] width 662 height 710
drag, startPoint x: 389, startPoint y: 495, endPoint x: 508, endPoint y: 490, distance: 119.1
click at [508, 490] on div "</ div > <!-- End Headers --> <!-- Rows --> < div v-for = "appointment, index i…" at bounding box center [418, 460] width 662 height 710
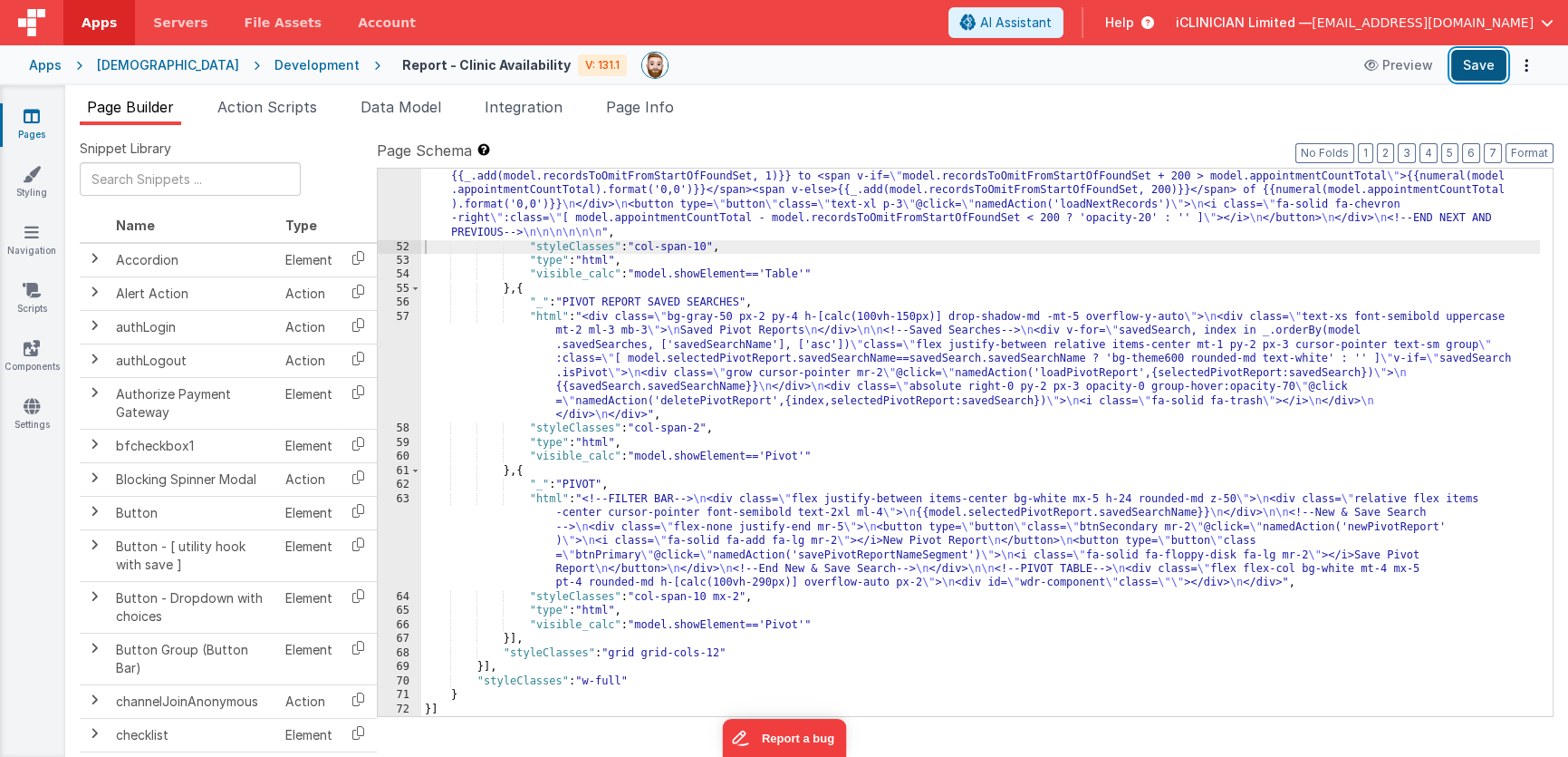
click at [1472, 68] on button "Save" at bounding box center [1478, 65] width 56 height 30
click at [137, 65] on div "[DEMOGRAPHIC_DATA]" at bounding box center [167, 65] width 142 height 19
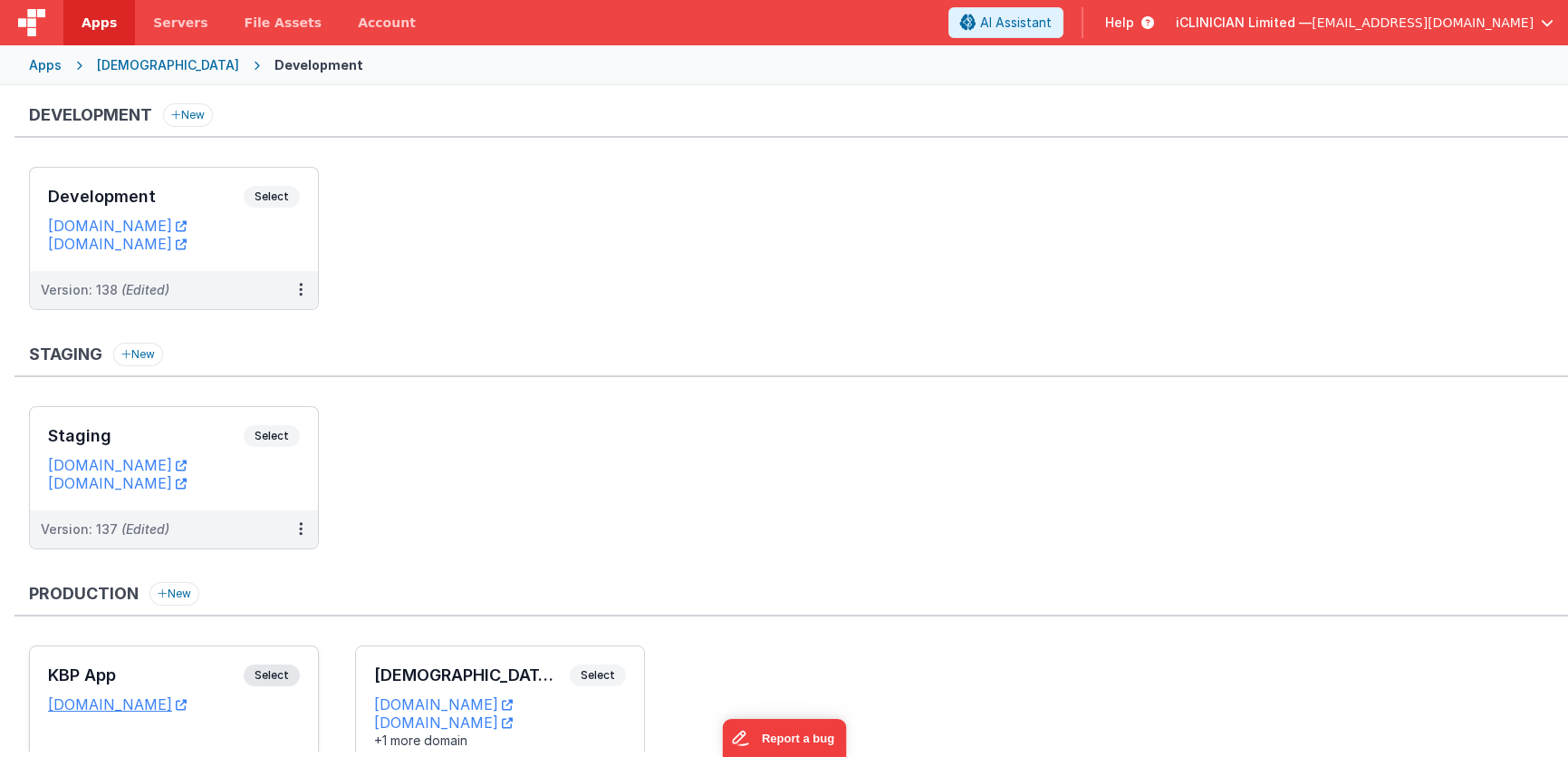
click at [200, 661] on div "KBP App Select URLs [DOMAIN_NAME]" at bounding box center [174, 707] width 288 height 121
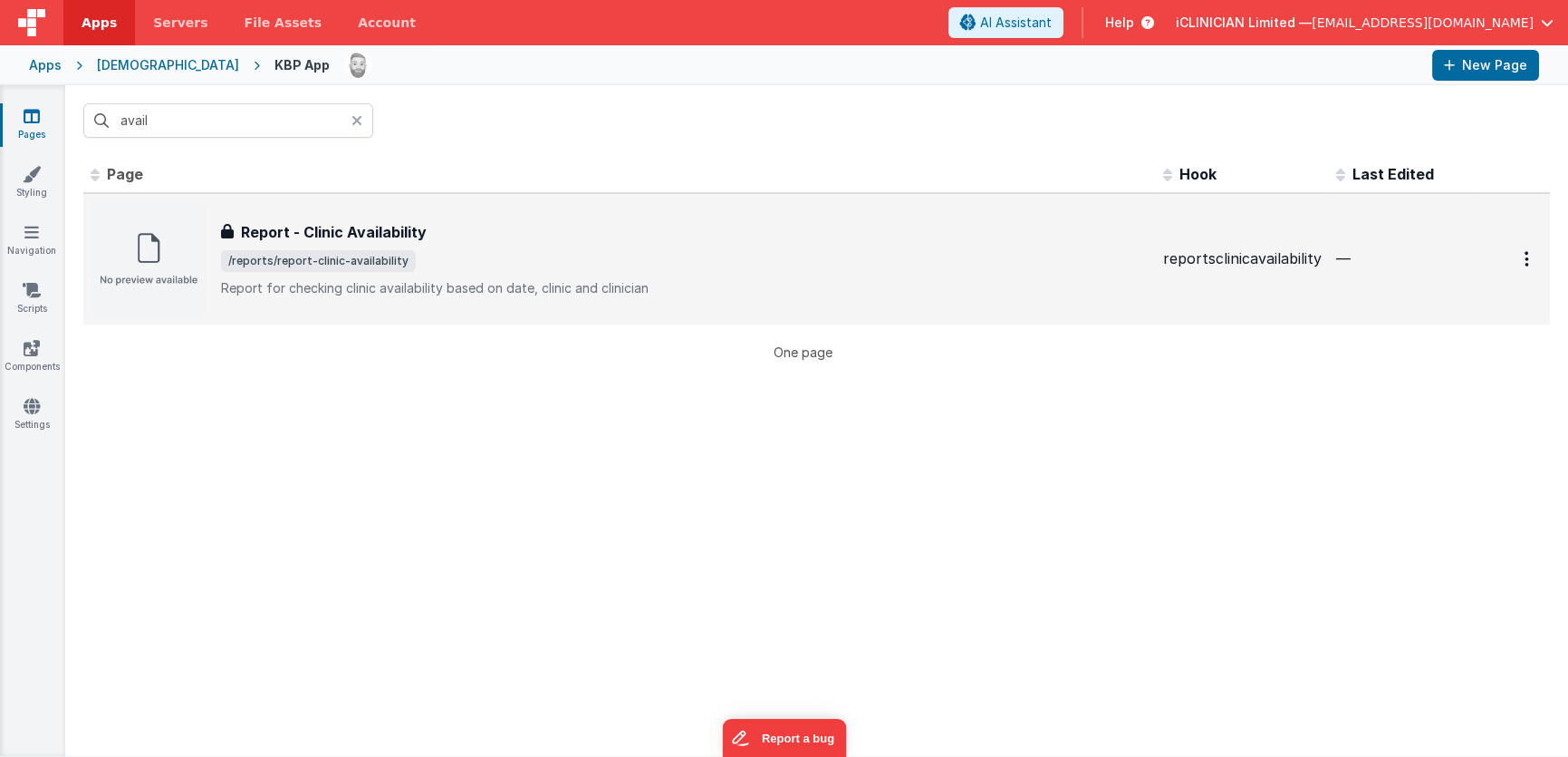
click at [483, 255] on span "/reports/report-clinic-availability" at bounding box center [684, 261] width 928 height 22
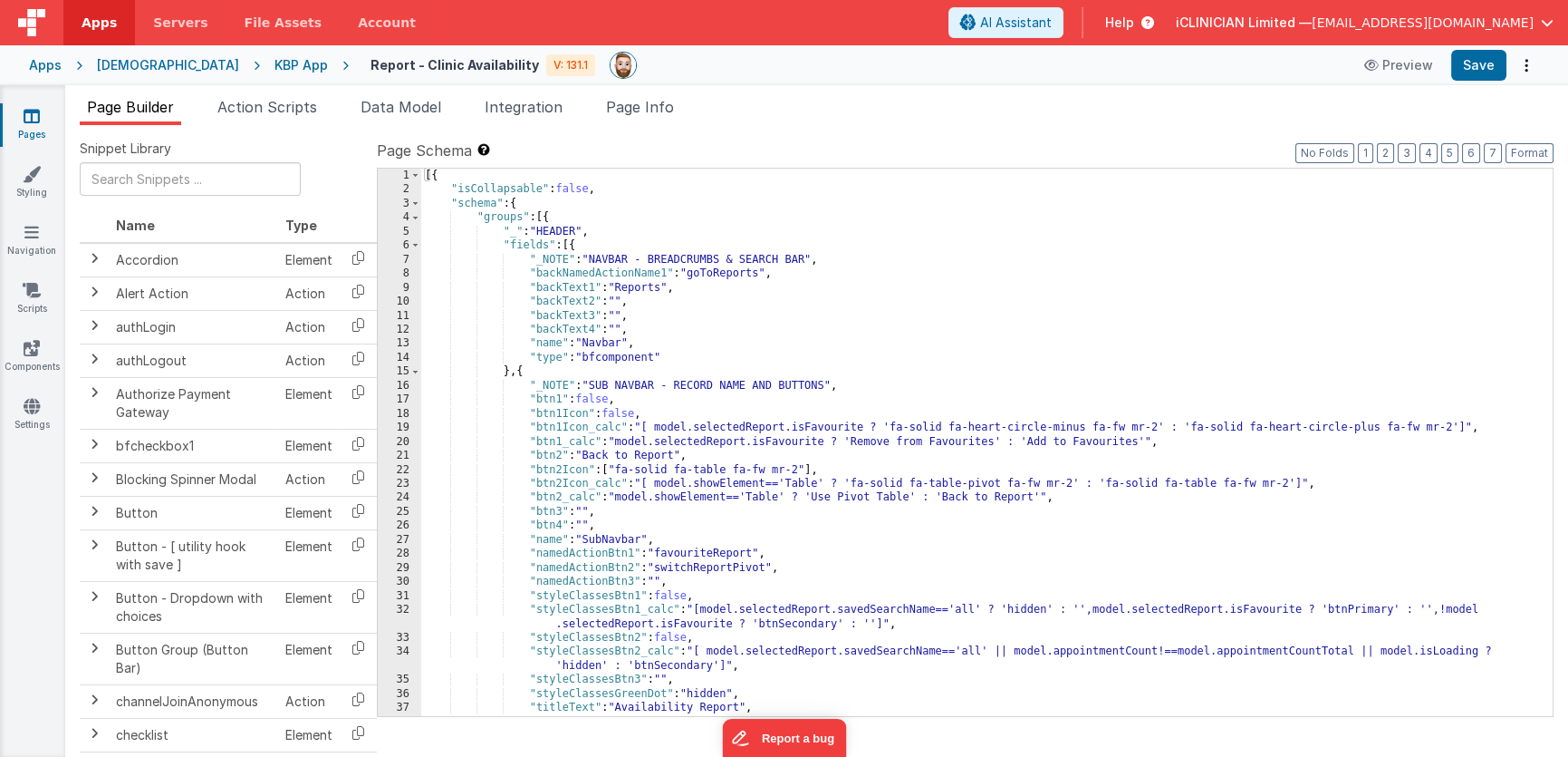
click at [748, 503] on div "[{ "isCollapsable" : false , "schema" : { "groups" : [{ "_" : "HEADER" , "field…" at bounding box center [980, 456] width 1118 height 575
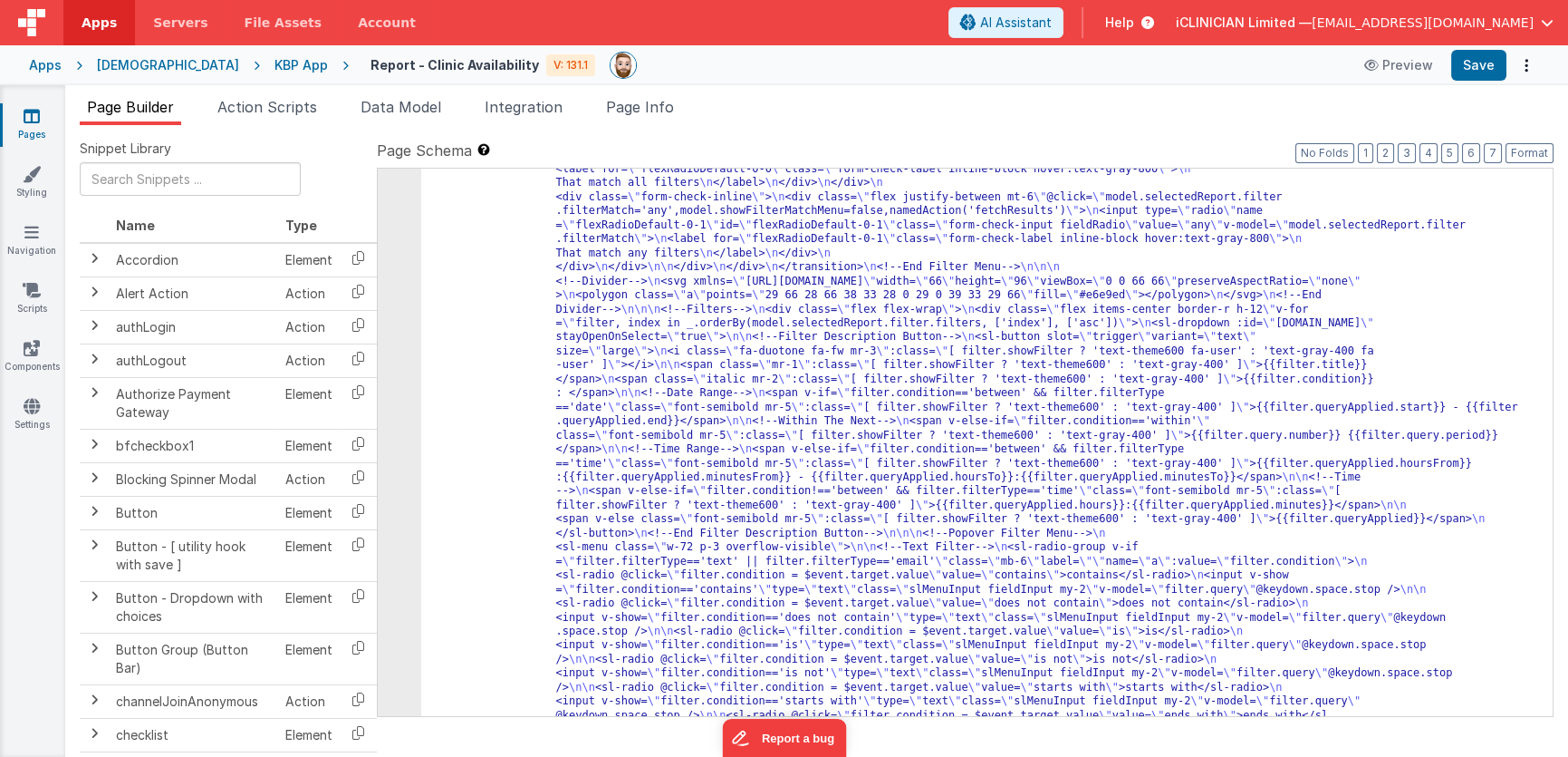
scroll to position [1410, 0]
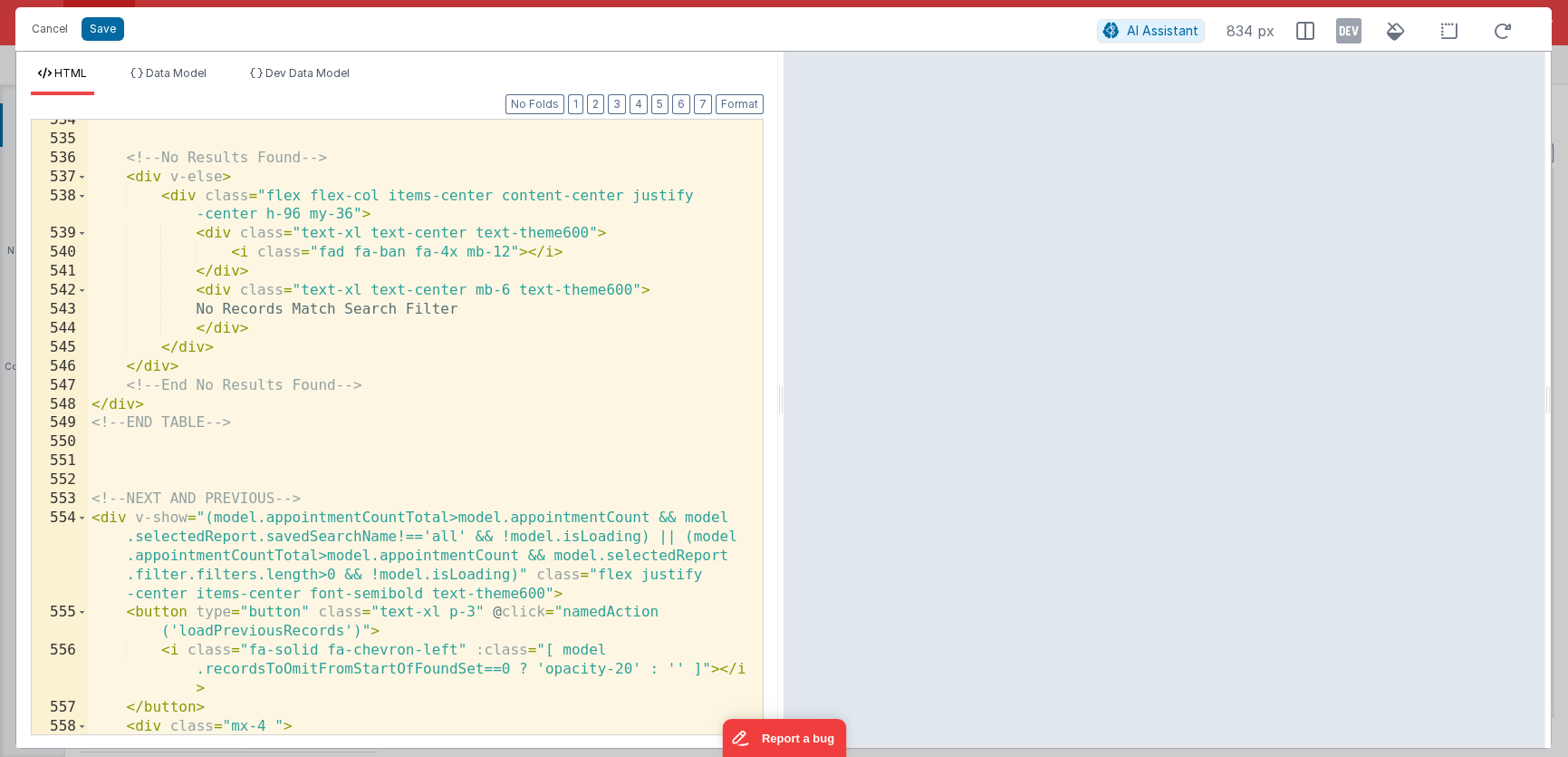
scroll to position [20850, 0]
click at [417, 449] on div "<!-- No Results Found --> < div v-else > < div class = "flex flex-col items-cen…" at bounding box center [418, 484] width 662 height 747
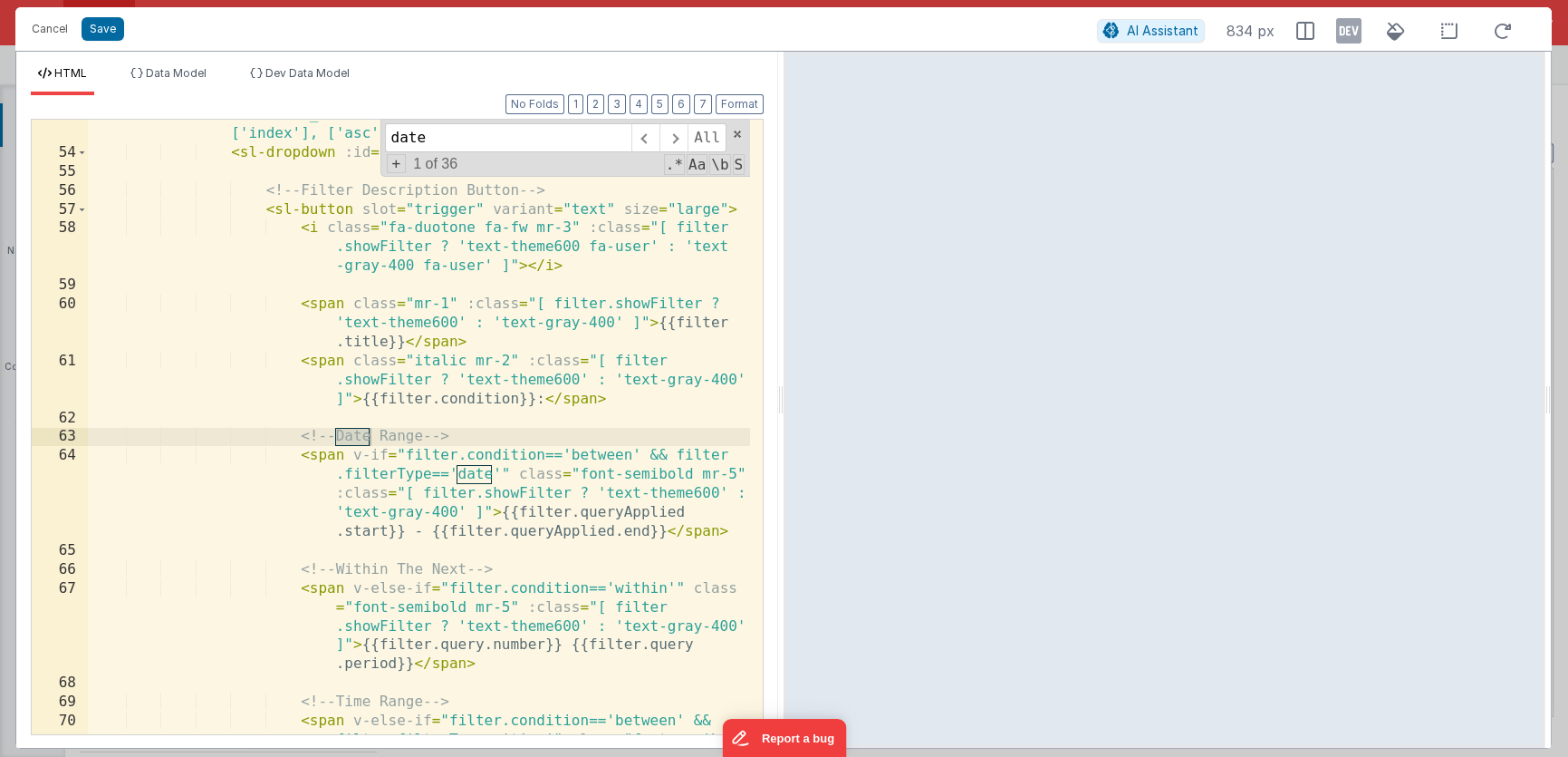
scroll to position [1663, 0]
type input "date"
click at [646, 135] on span at bounding box center [645, 138] width 28 height 29
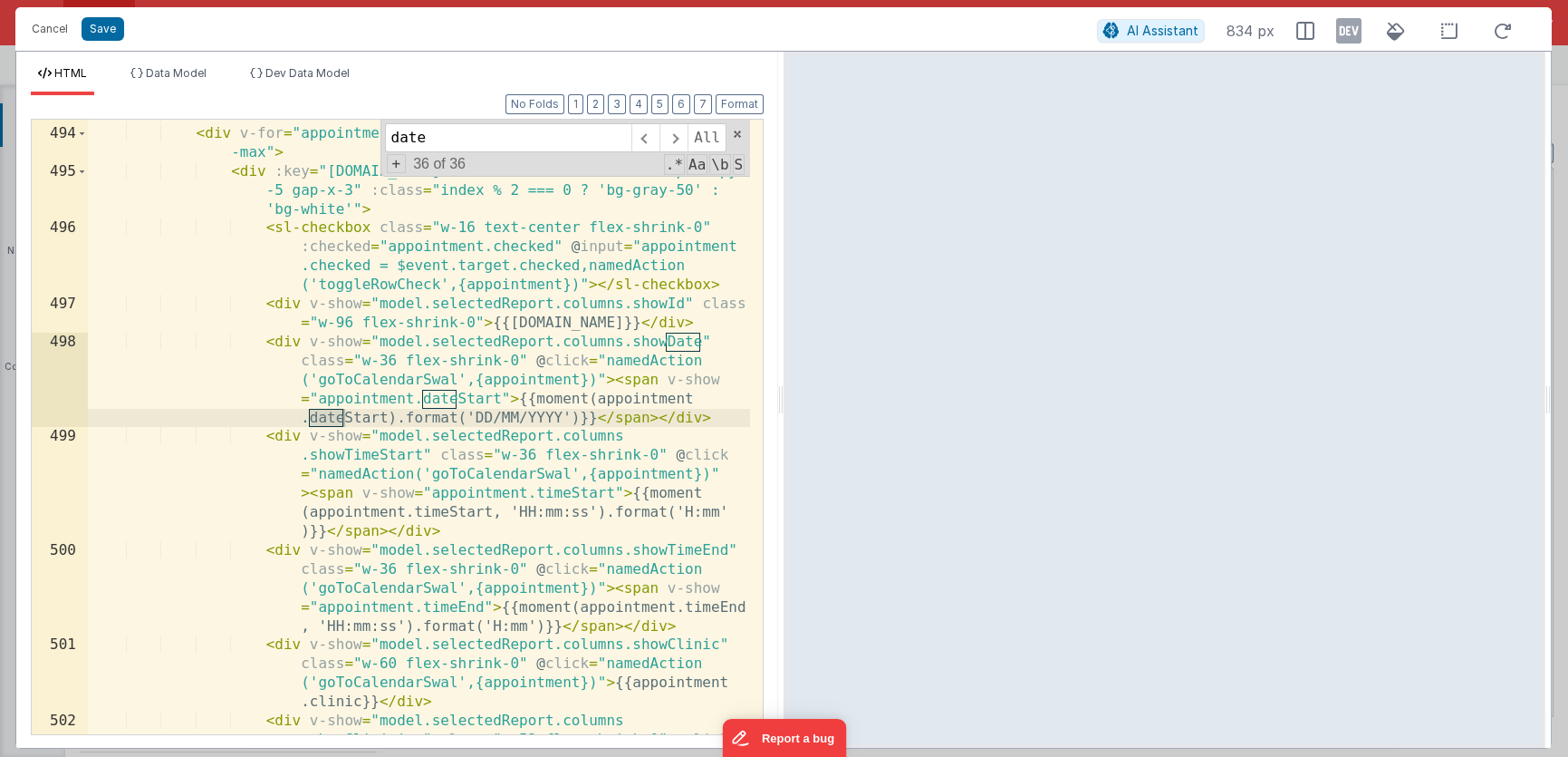
click at [388, 418] on div "<!-- Rows --> < div v-for = "appointment, index in model.appointments" class = …" at bounding box center [418, 460] width 662 height 710
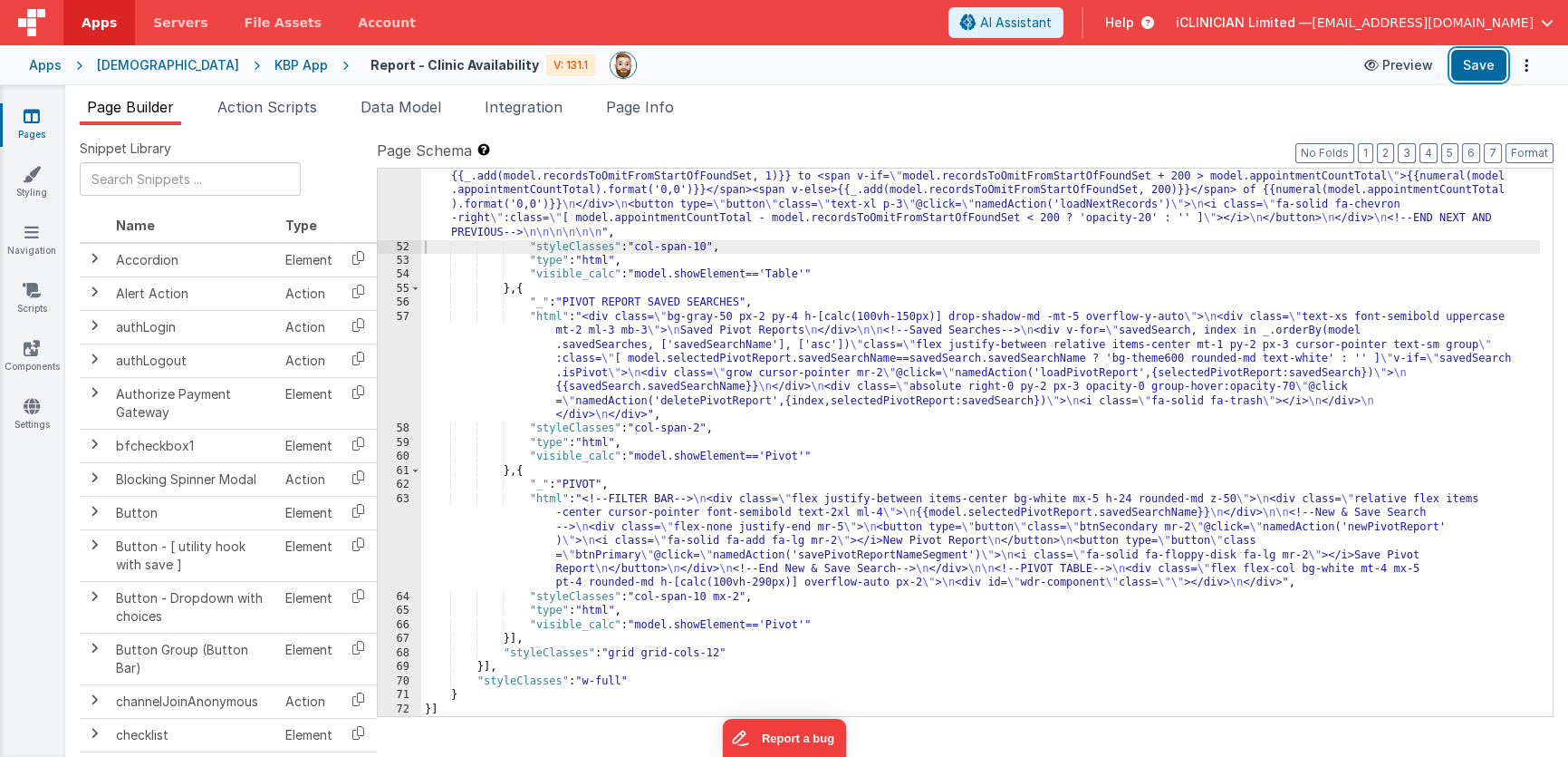
click at [1478, 69] on button "Save" at bounding box center [1478, 65] width 56 height 30
click at [33, 63] on div "Apps" at bounding box center [45, 65] width 32 height 19
